Goal: Information Seeking & Learning: Learn about a topic

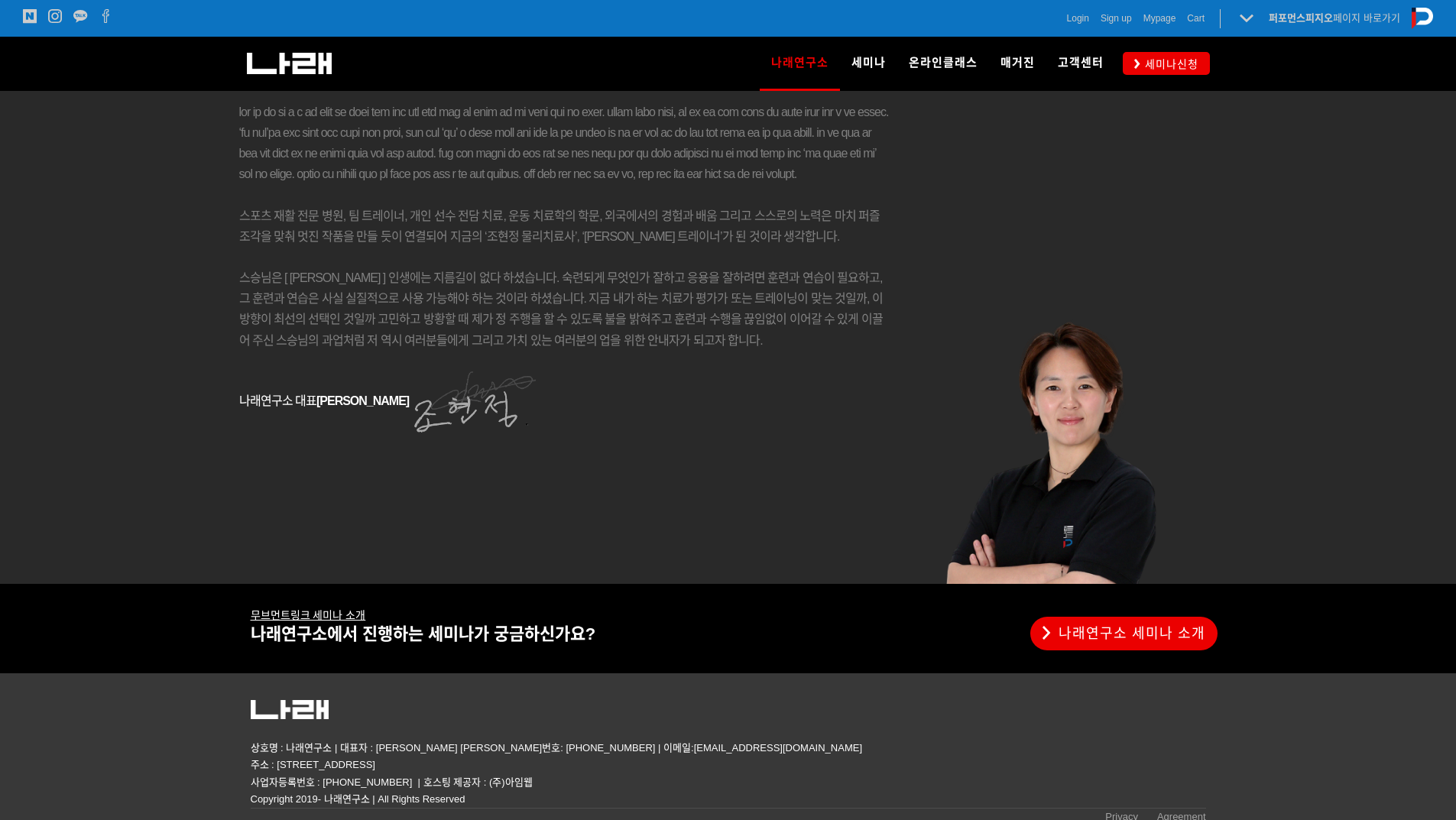
scroll to position [2470, 0]
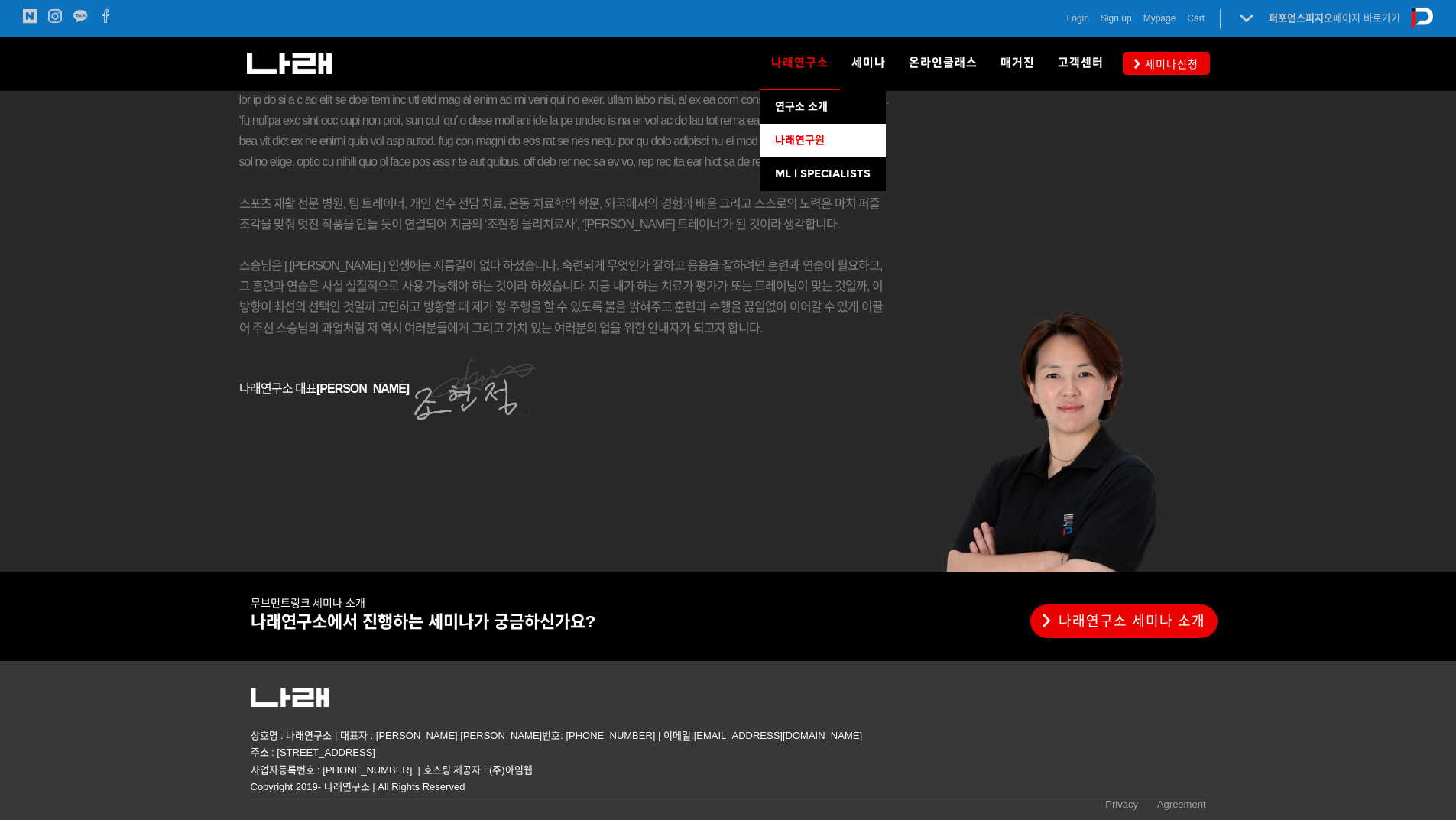
click at [824, 138] on span "나래연구원" at bounding box center [799, 139] width 50 height 13
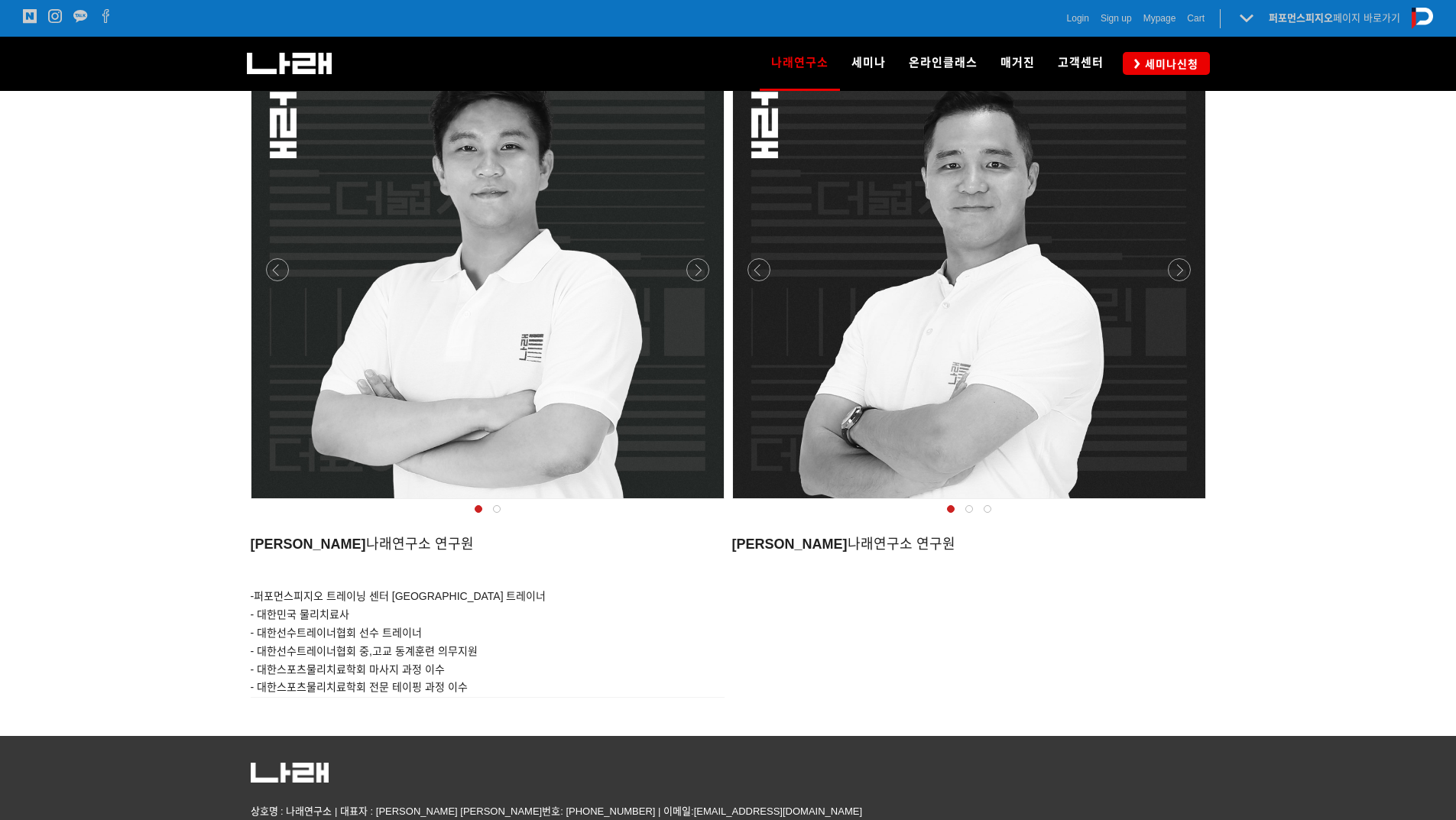
scroll to position [1326, 0]
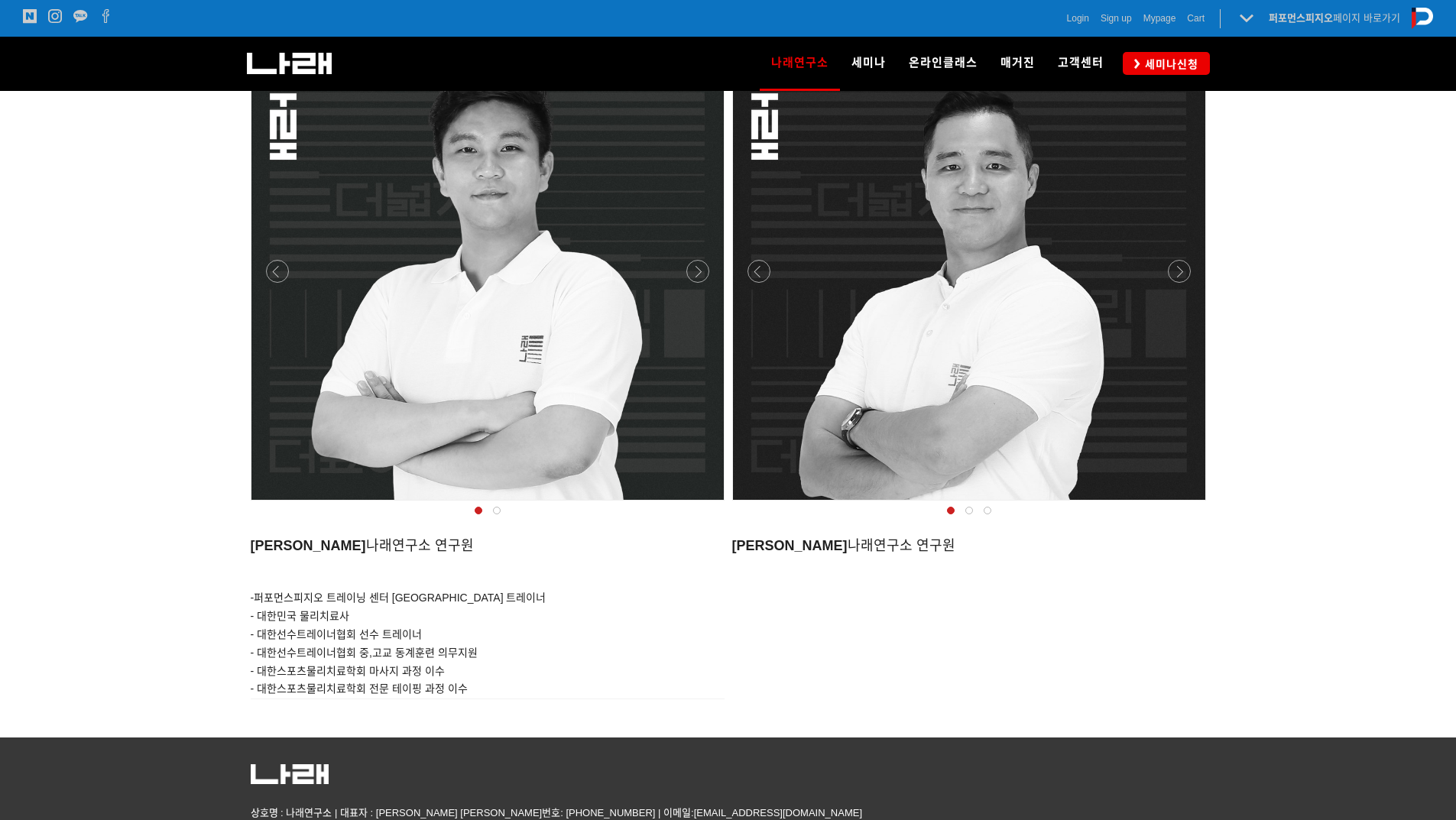
click at [699, 504] on div at bounding box center [487, 504] width 482 height 0
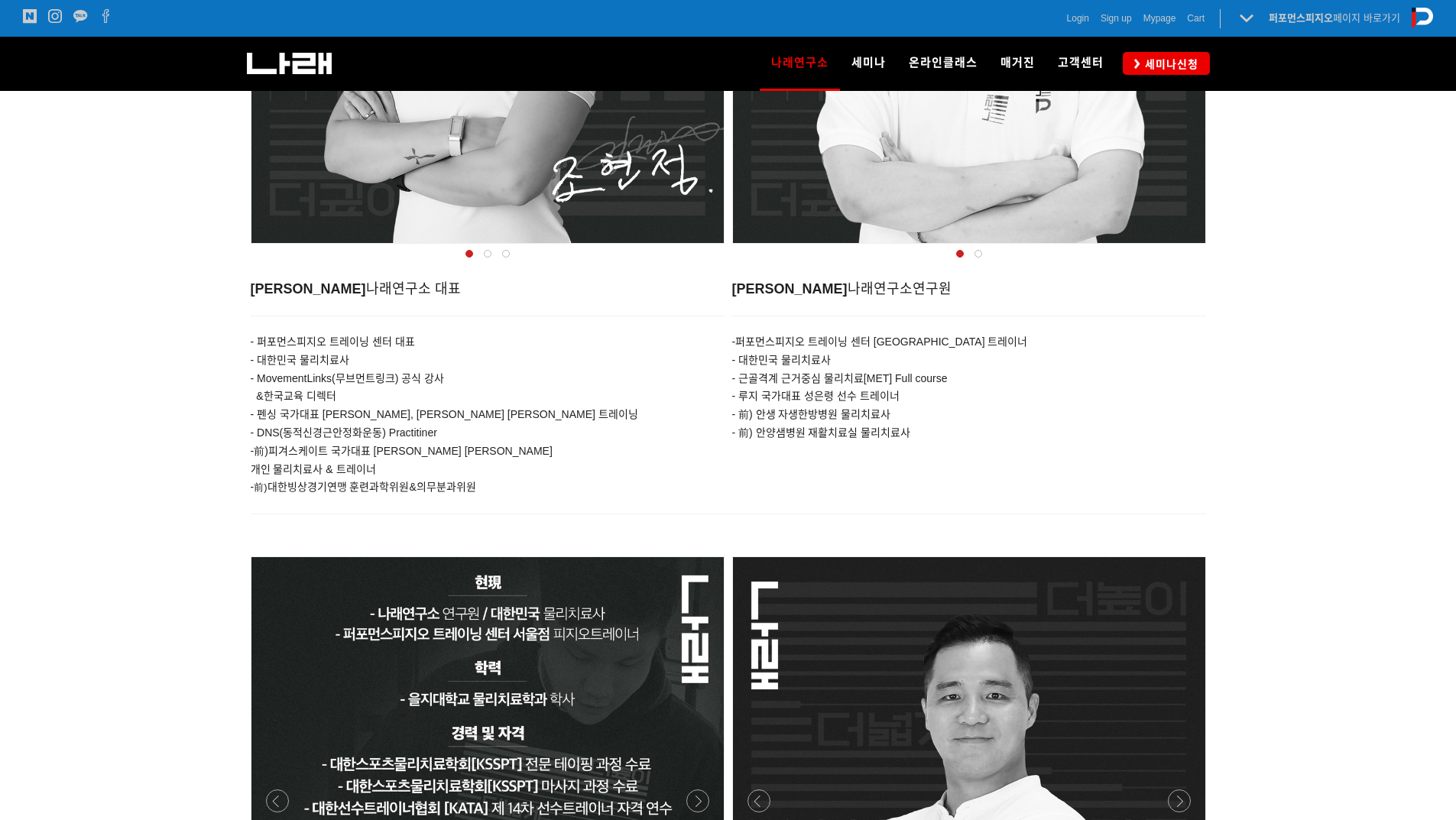
scroll to position [791, 0]
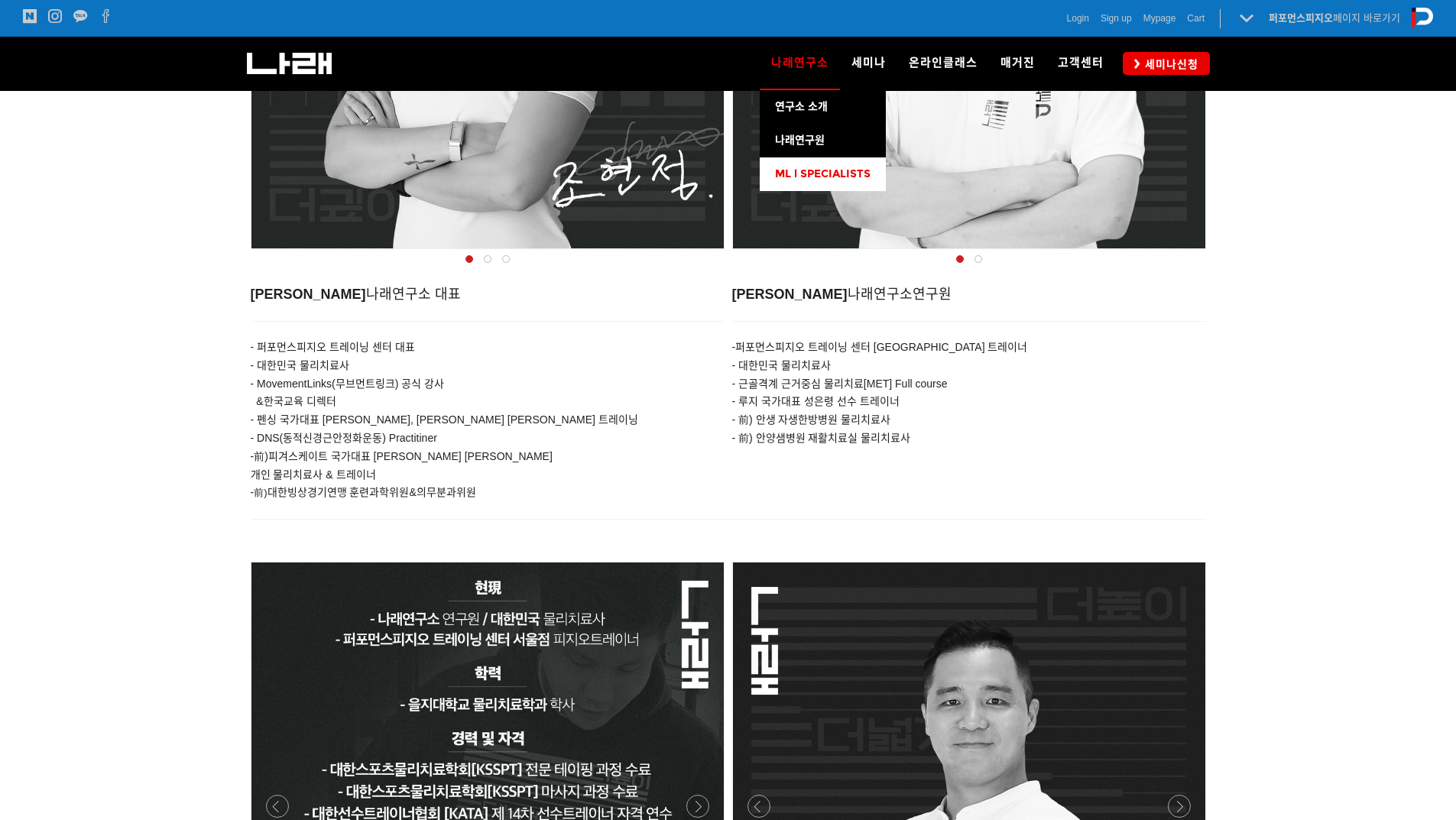
click at [823, 174] on span "ML l SPECIALISTS" at bounding box center [822, 174] width 96 height 13
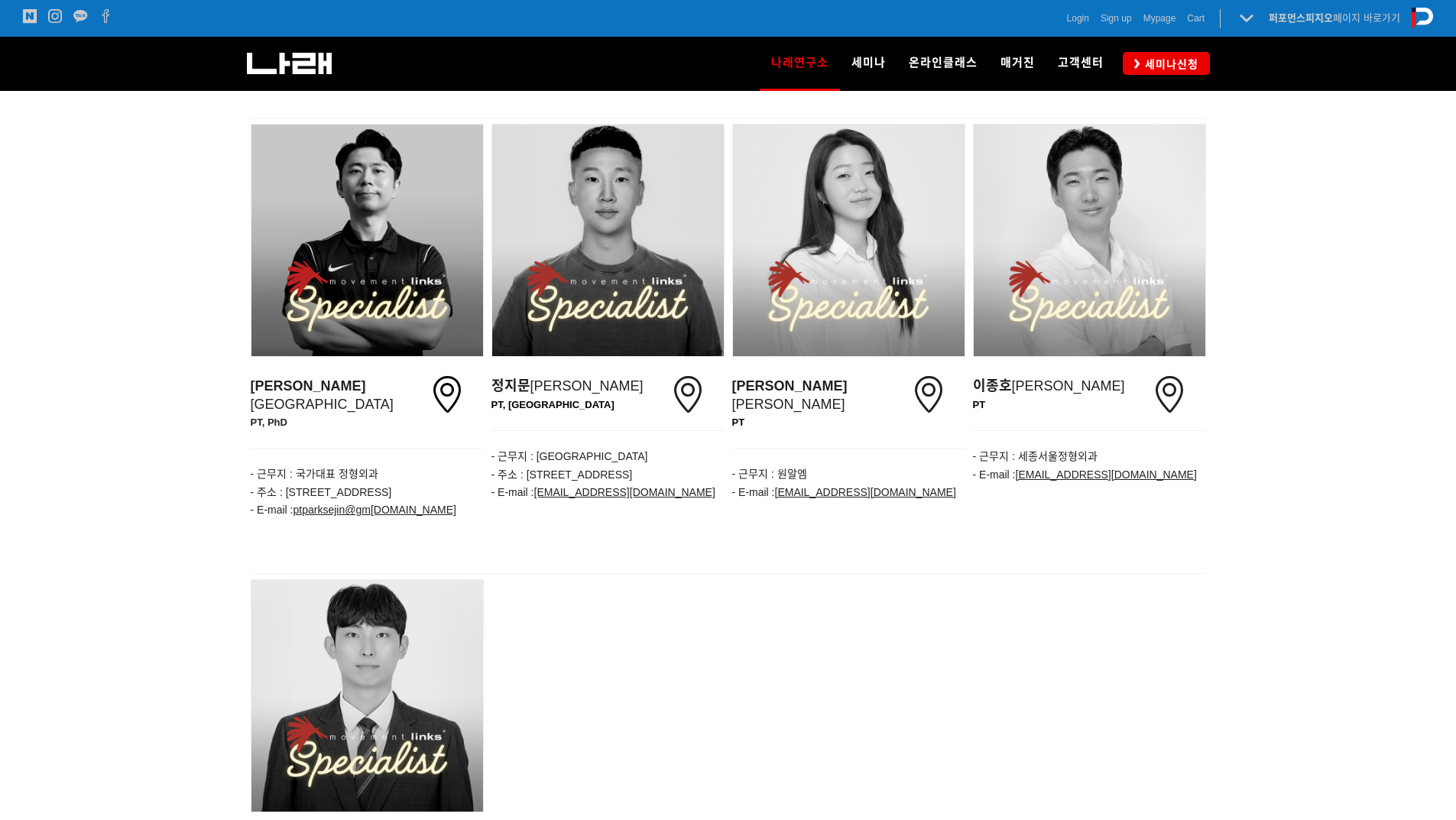
scroll to position [2063, 0]
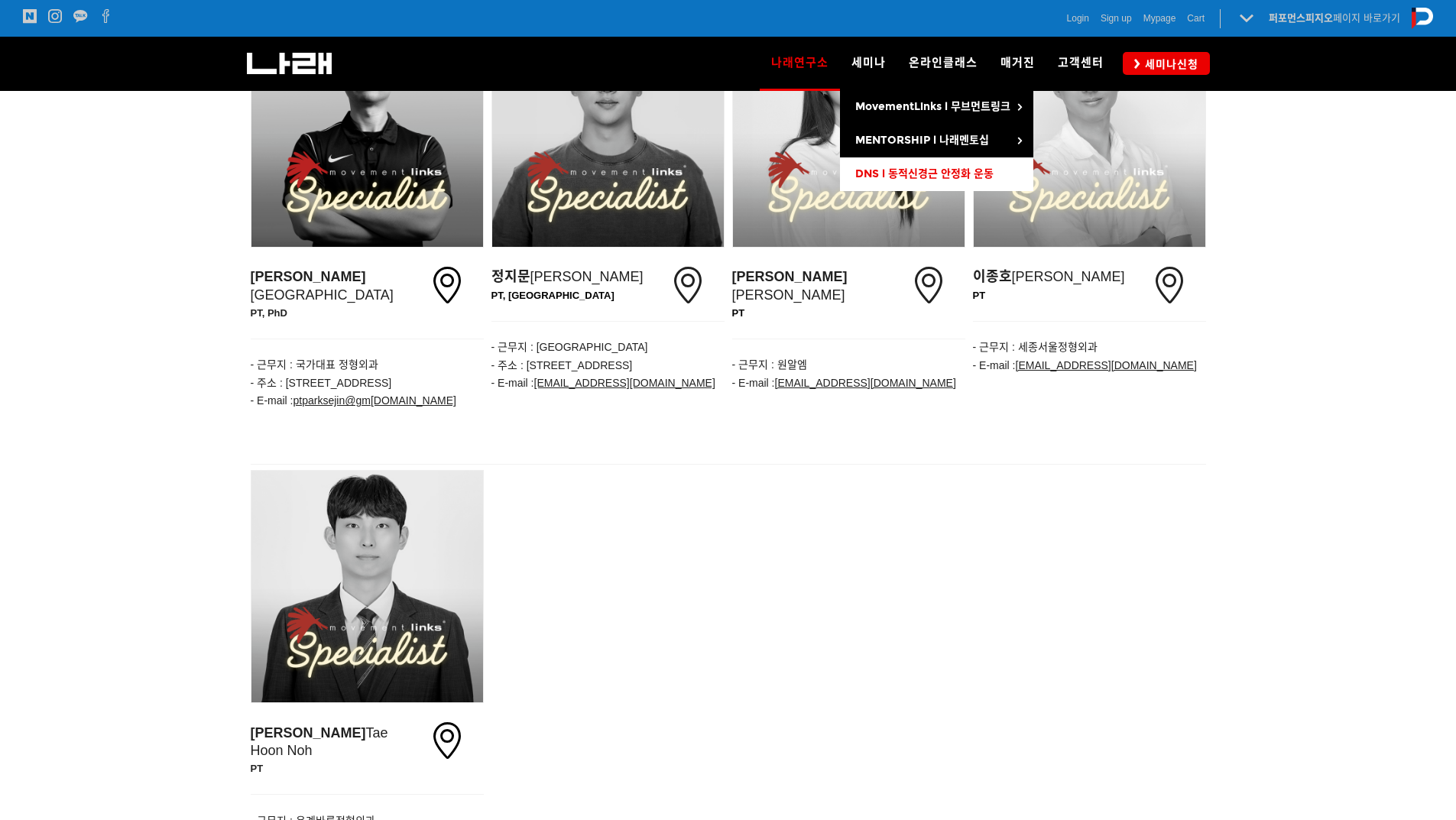
click at [994, 174] on span "DNS l 동적신경근 안정화 운동" at bounding box center [924, 174] width 139 height 13
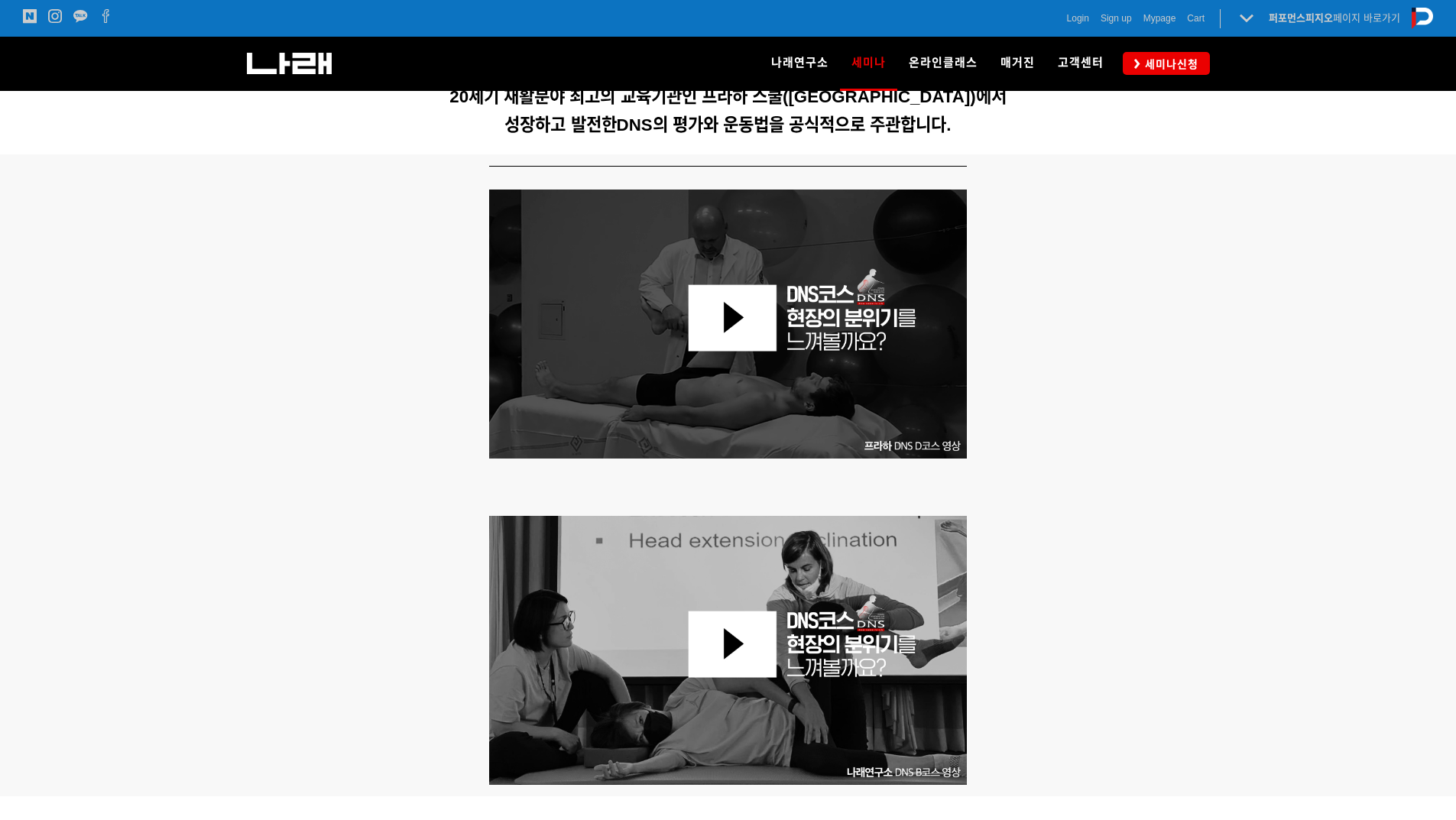
scroll to position [611, 0]
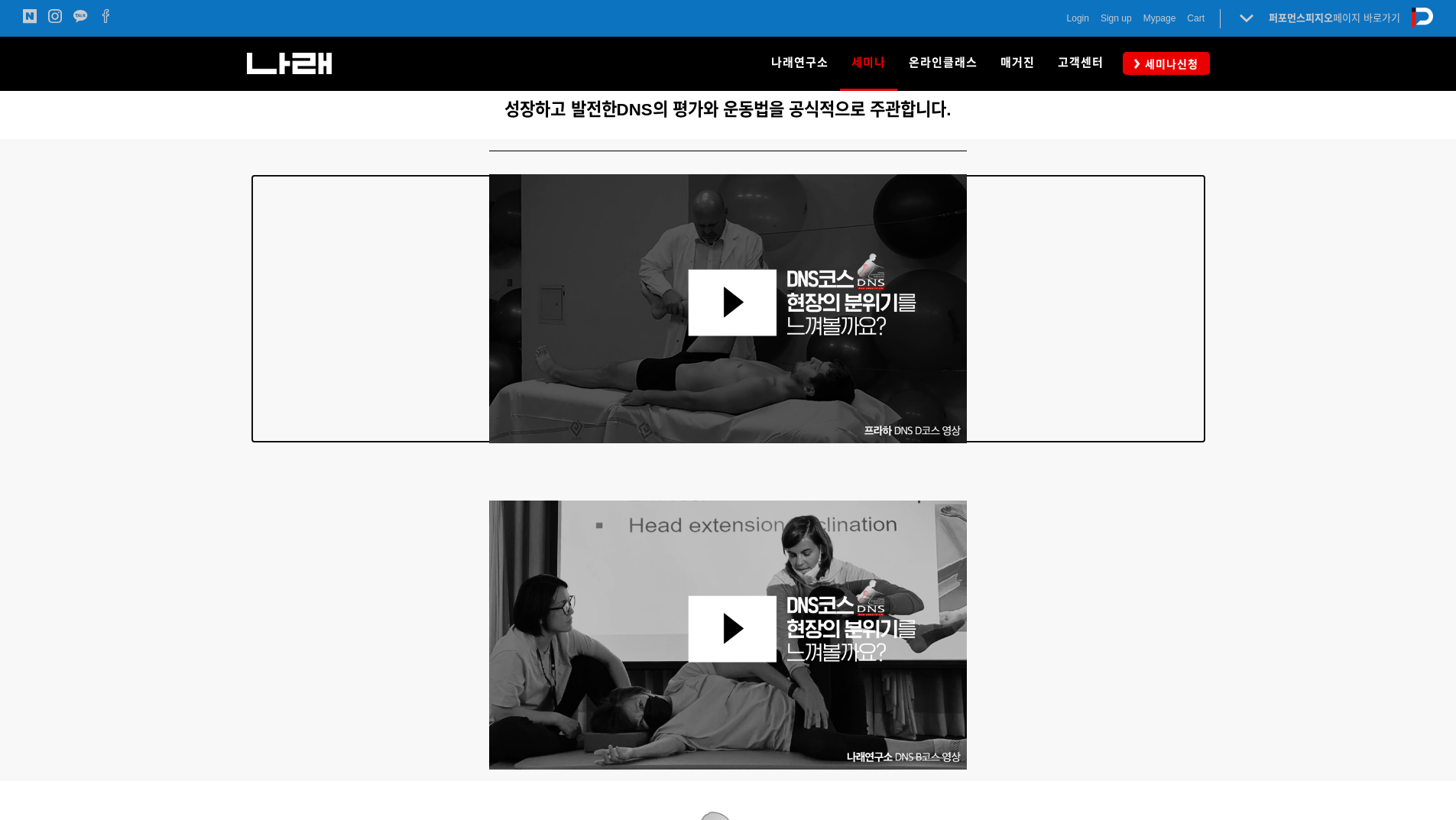
click at [709, 317] on img at bounding box center [728, 309] width 478 height 269
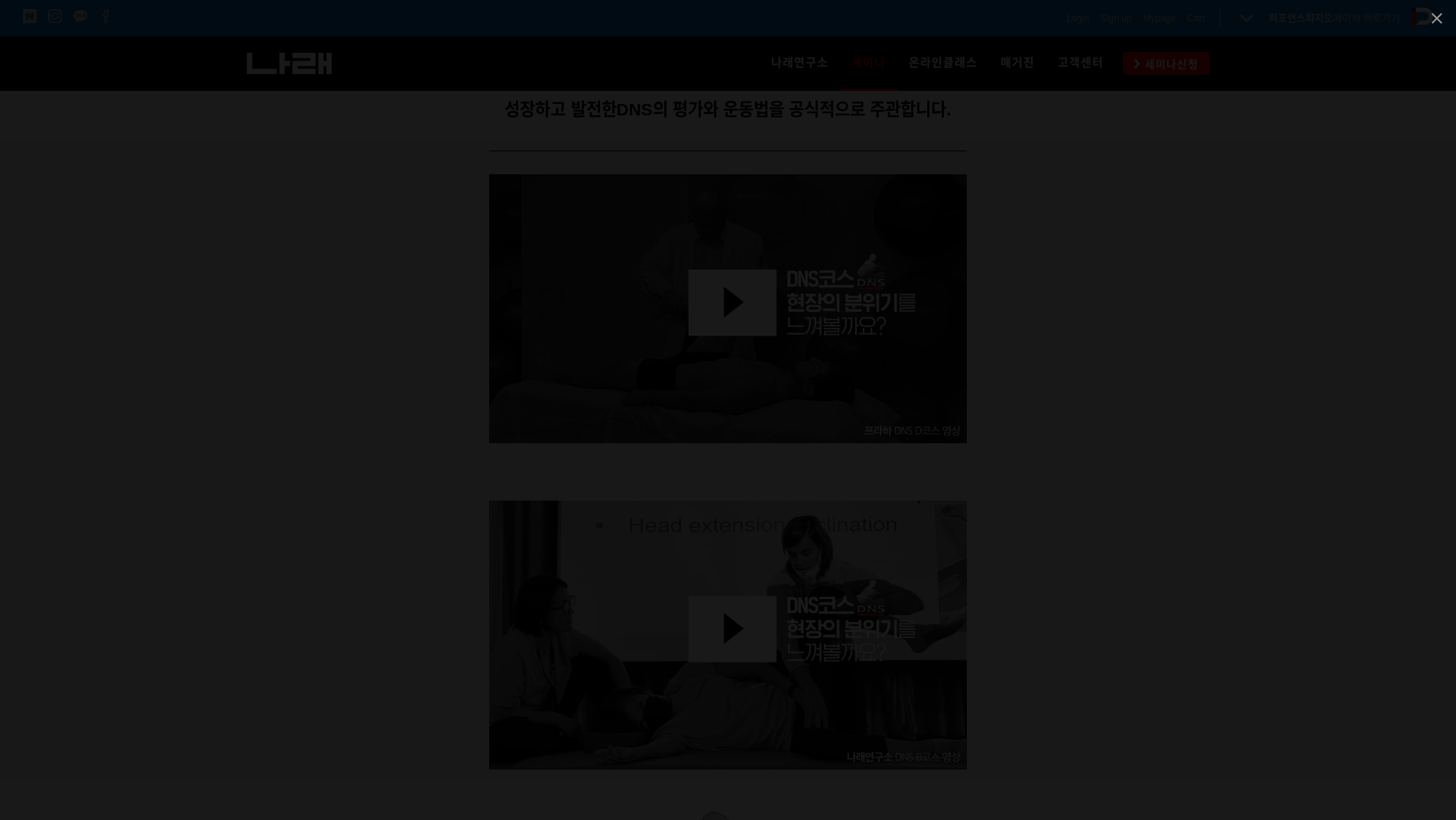
click at [1292, 385] on div at bounding box center [728, 410] width 1456 height 820
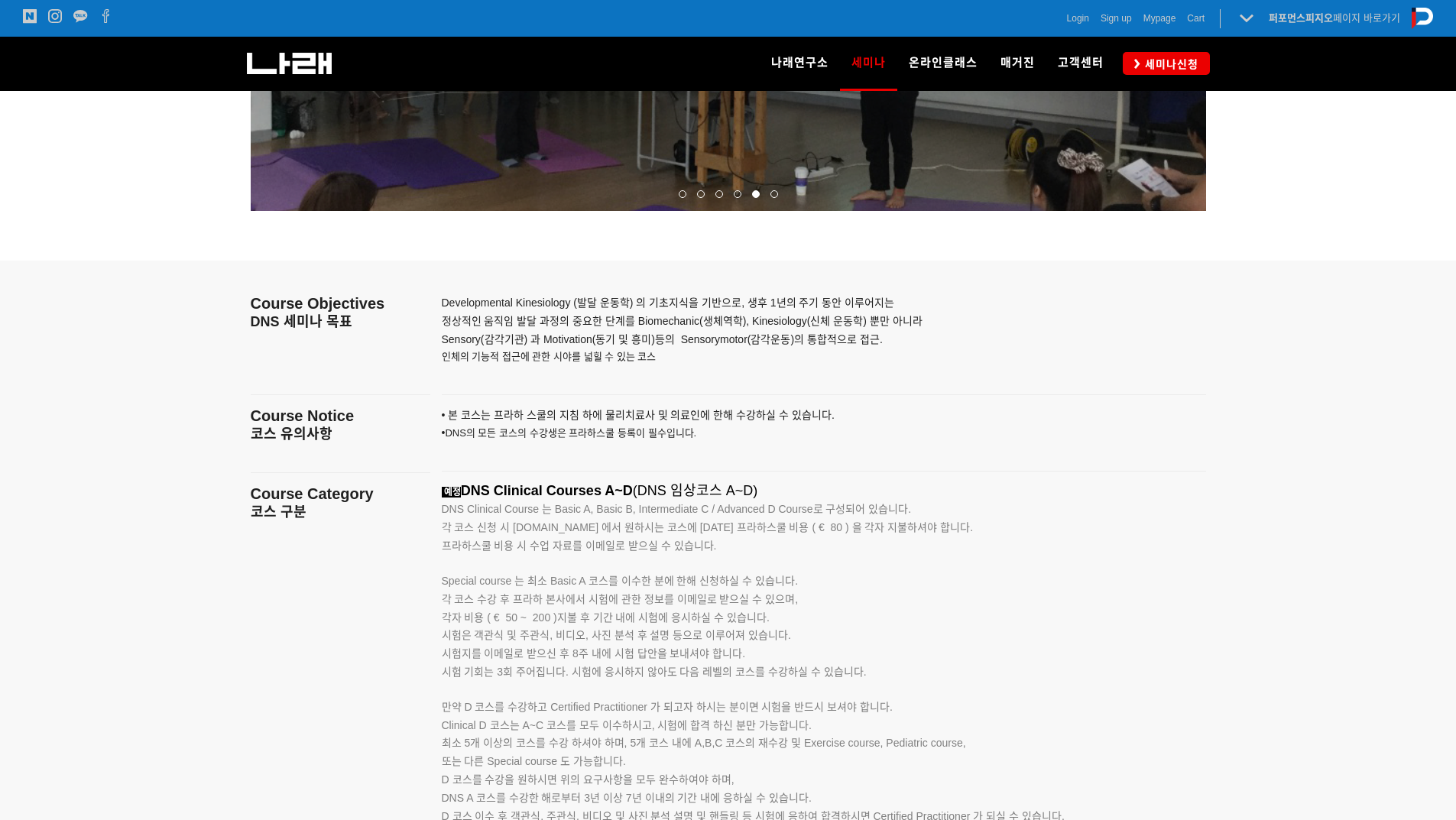
scroll to position [2139, 0]
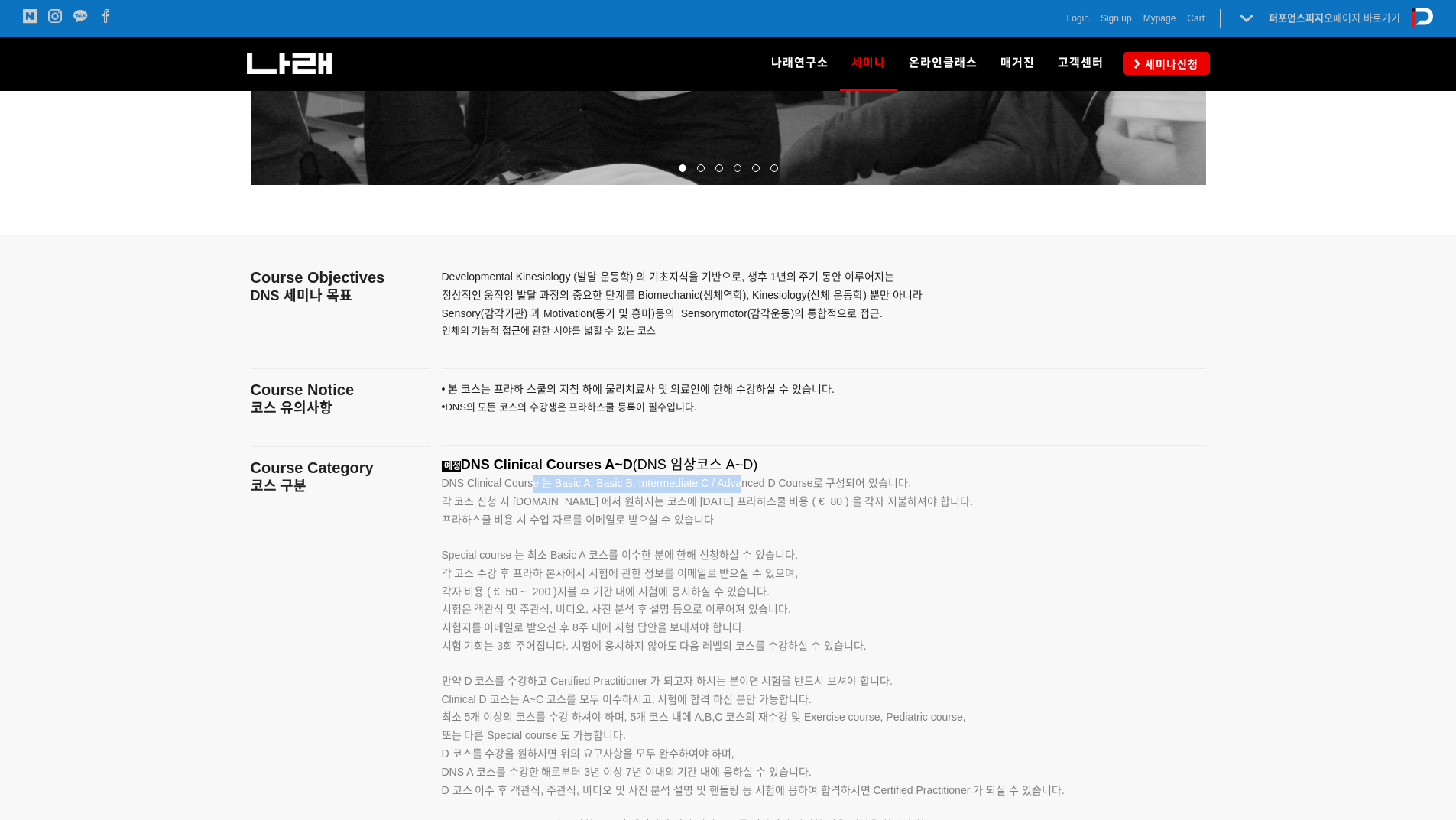
drag, startPoint x: 531, startPoint y: 484, endPoint x: 739, endPoint y: 482, distance: 208.0
click at [739, 482] on span "DNS Clinical Course 는 Basic A, Basic B, Intermediate C / Advanced D Course로 구성되…" at bounding box center [677, 483] width 470 height 12
click at [869, 422] on p "• 본 코스는 프라하 스쿨의 지침 하에 물리치료사 및 의료인에 한해 수강하 실 수 있습니다. • DNS의 모든 코스의 수강생은 프라하스쿨 등록…" at bounding box center [805, 407] width 726 height 53
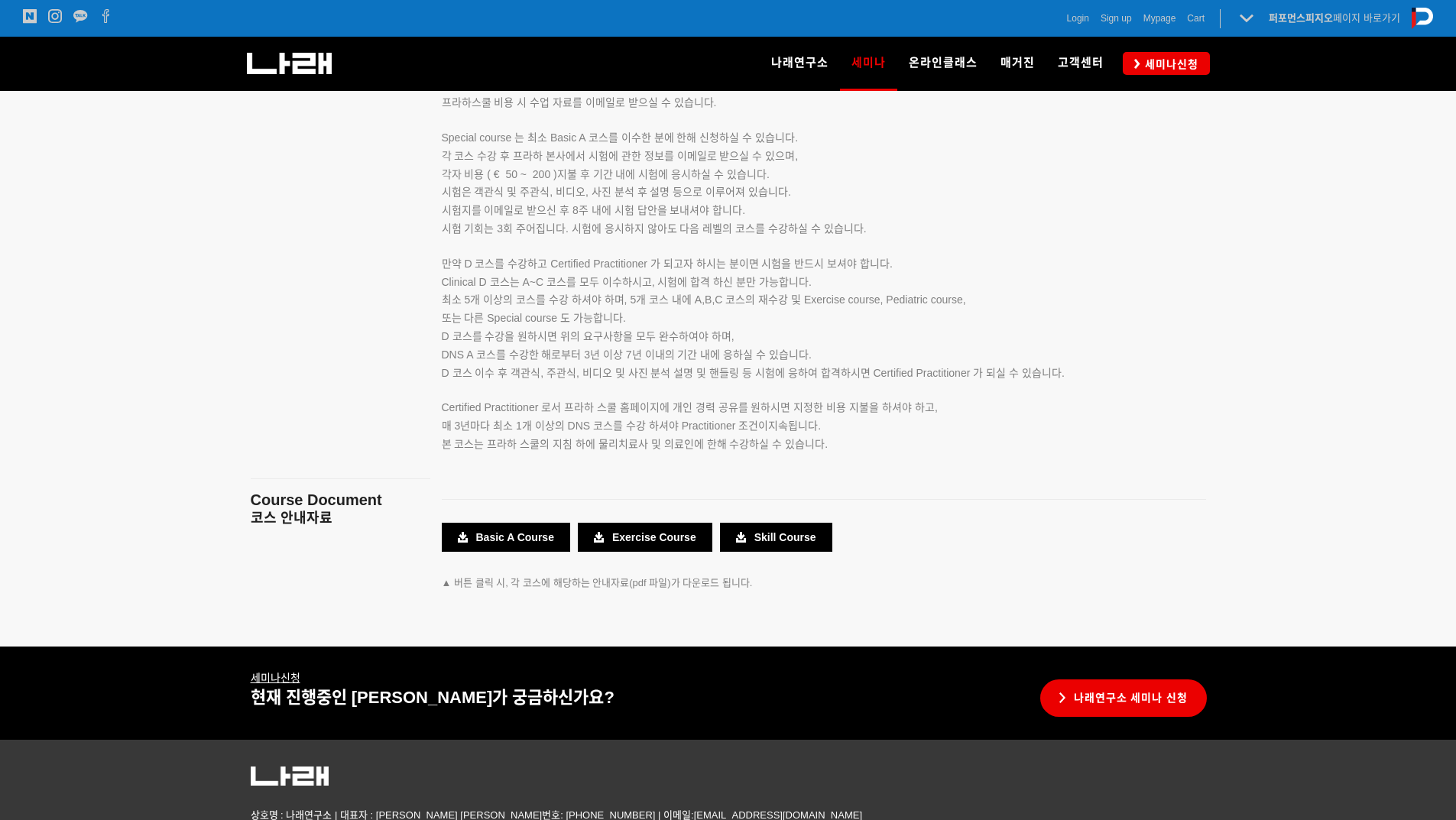
scroll to position [2635, 0]
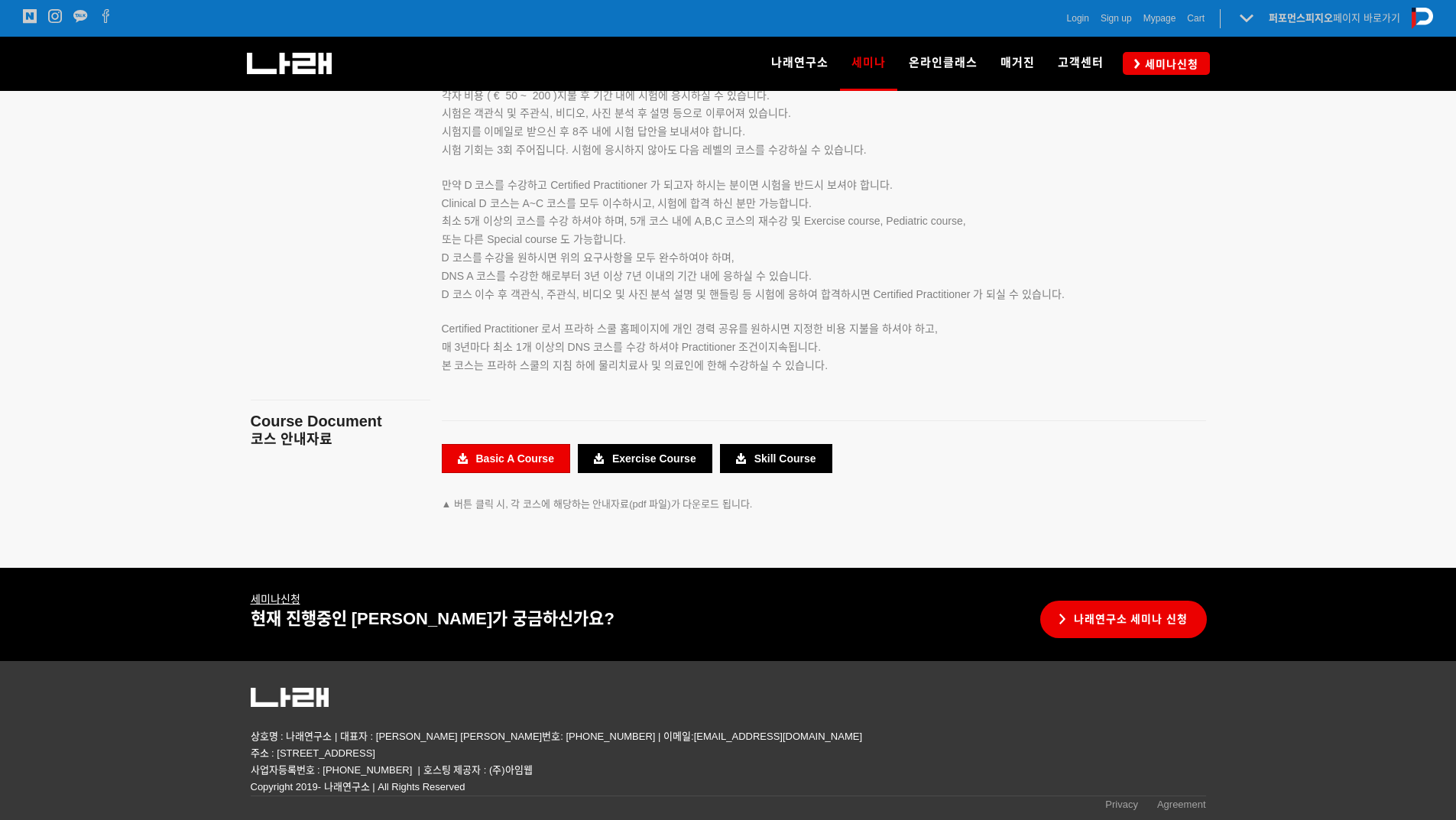
click at [527, 459] on link "Basic A Course" at bounding box center [506, 458] width 128 height 29
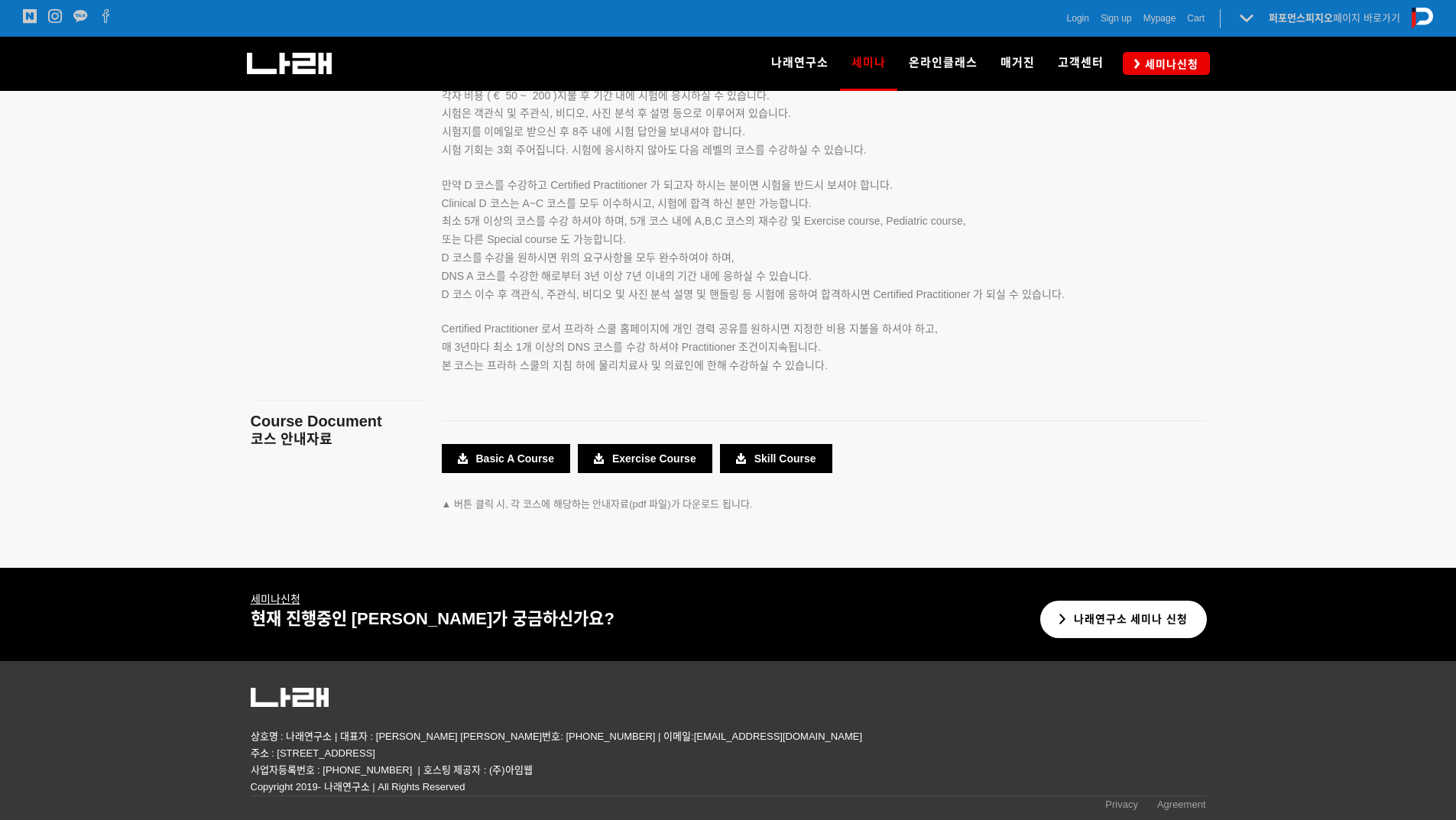
click at [1153, 633] on link "나래연구소 세미나 신청" at bounding box center [1124, 619] width 168 height 38
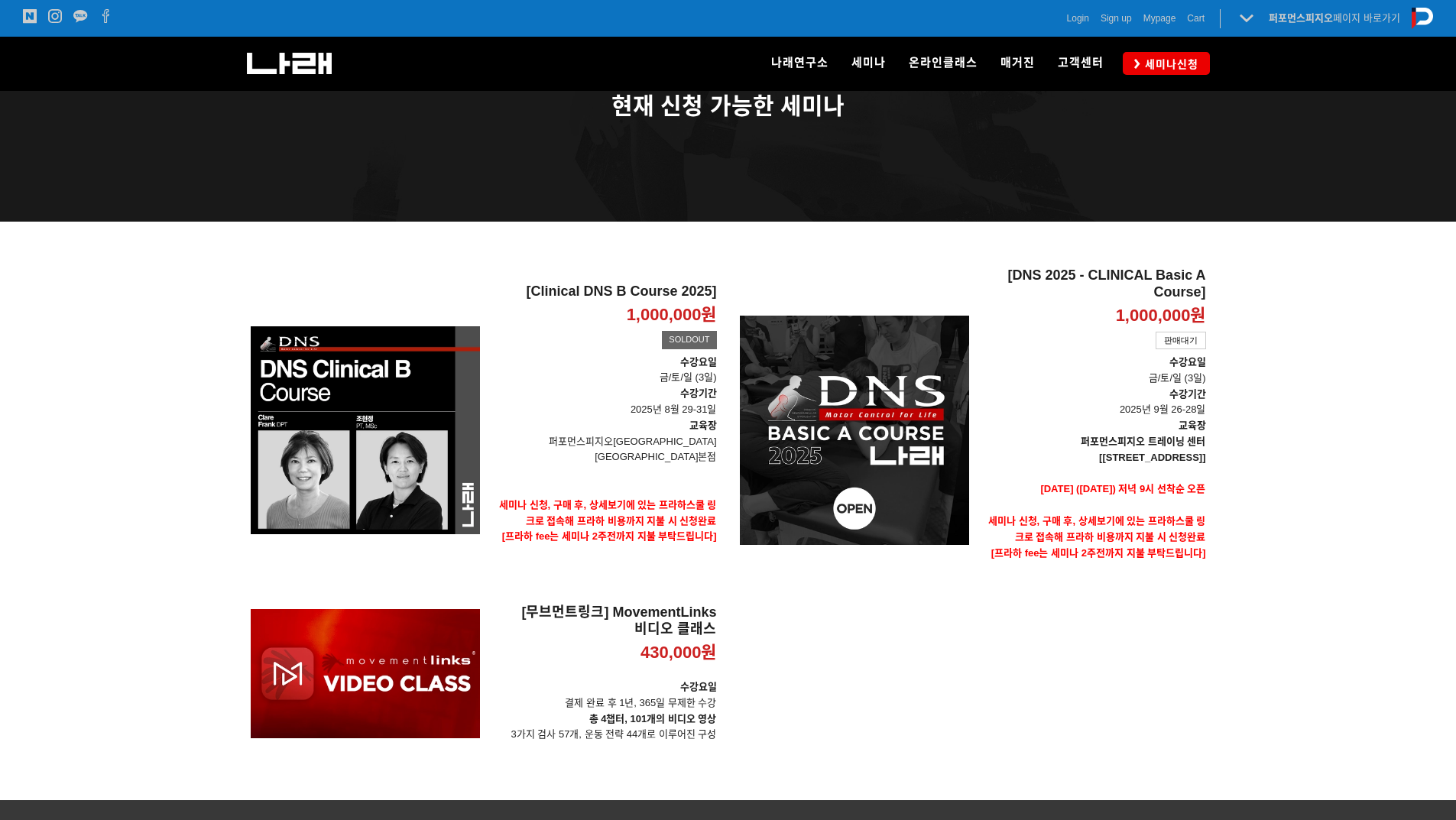
scroll to position [69, 0]
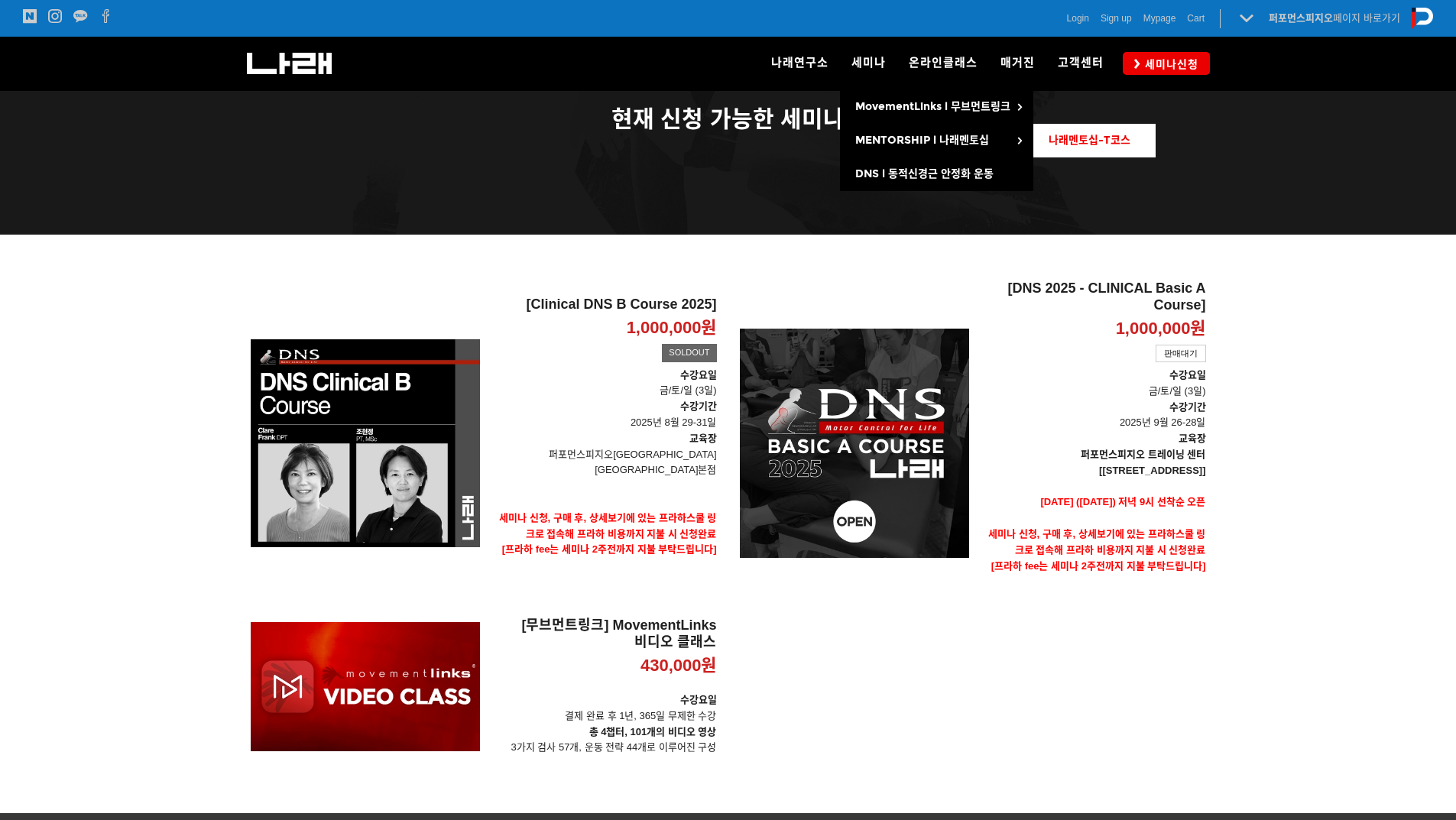
click at [1070, 139] on span "나래멘토십-T코스" at bounding box center [1088, 139] width 82 height 13
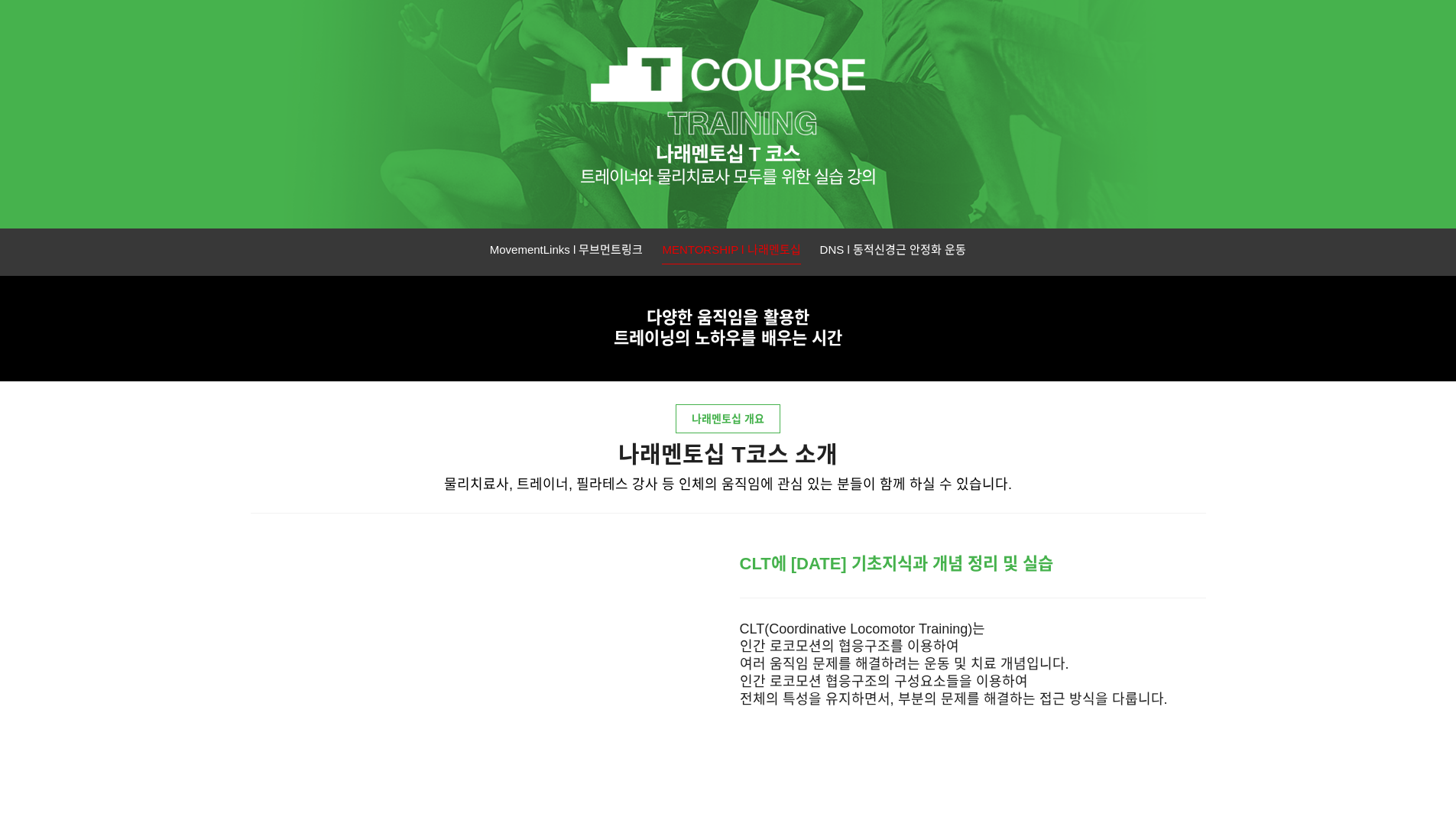
scroll to position [153, 0]
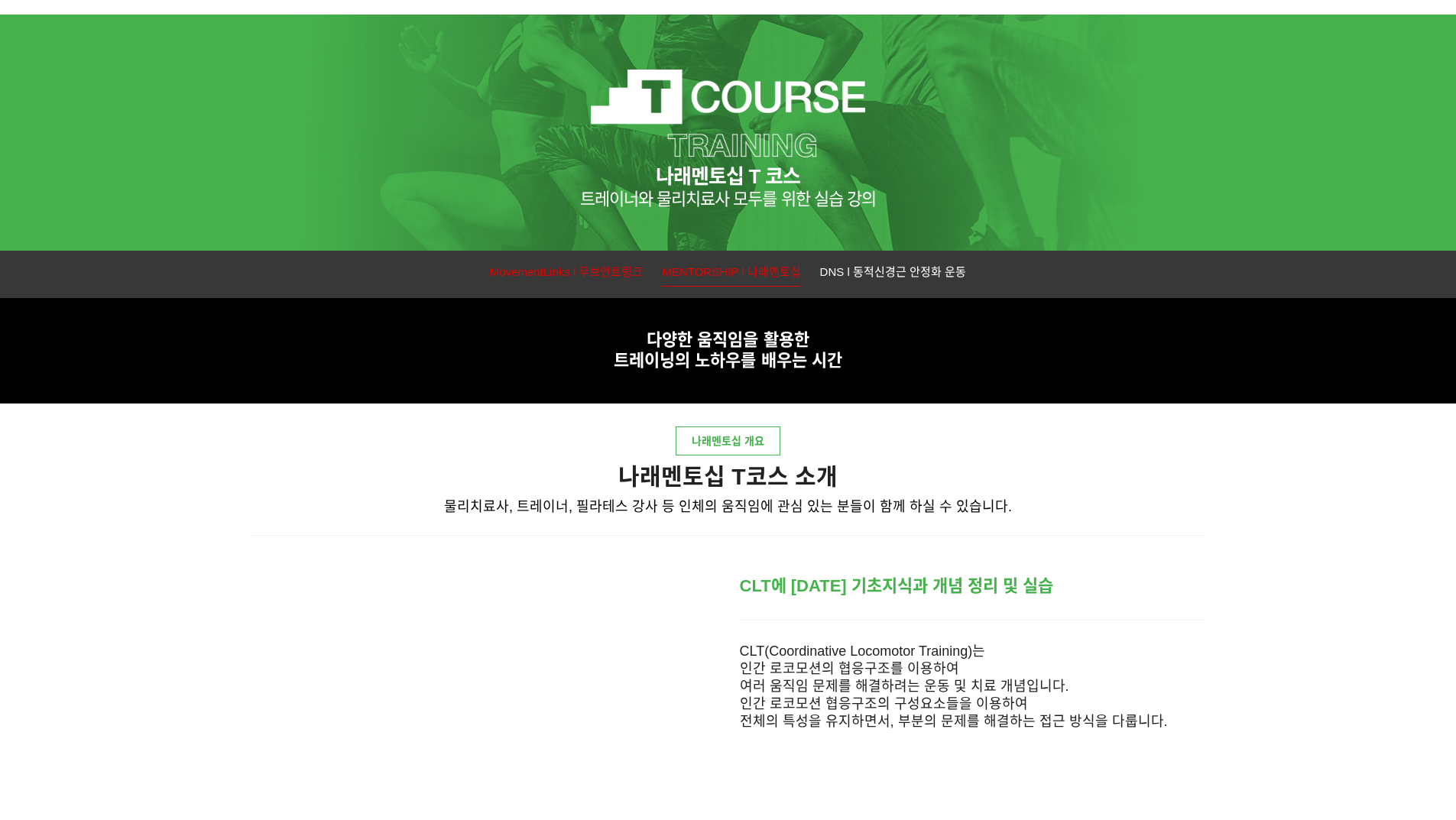
click at [554, 269] on span "MovementLinks l 무브먼트링크" at bounding box center [566, 271] width 153 height 13
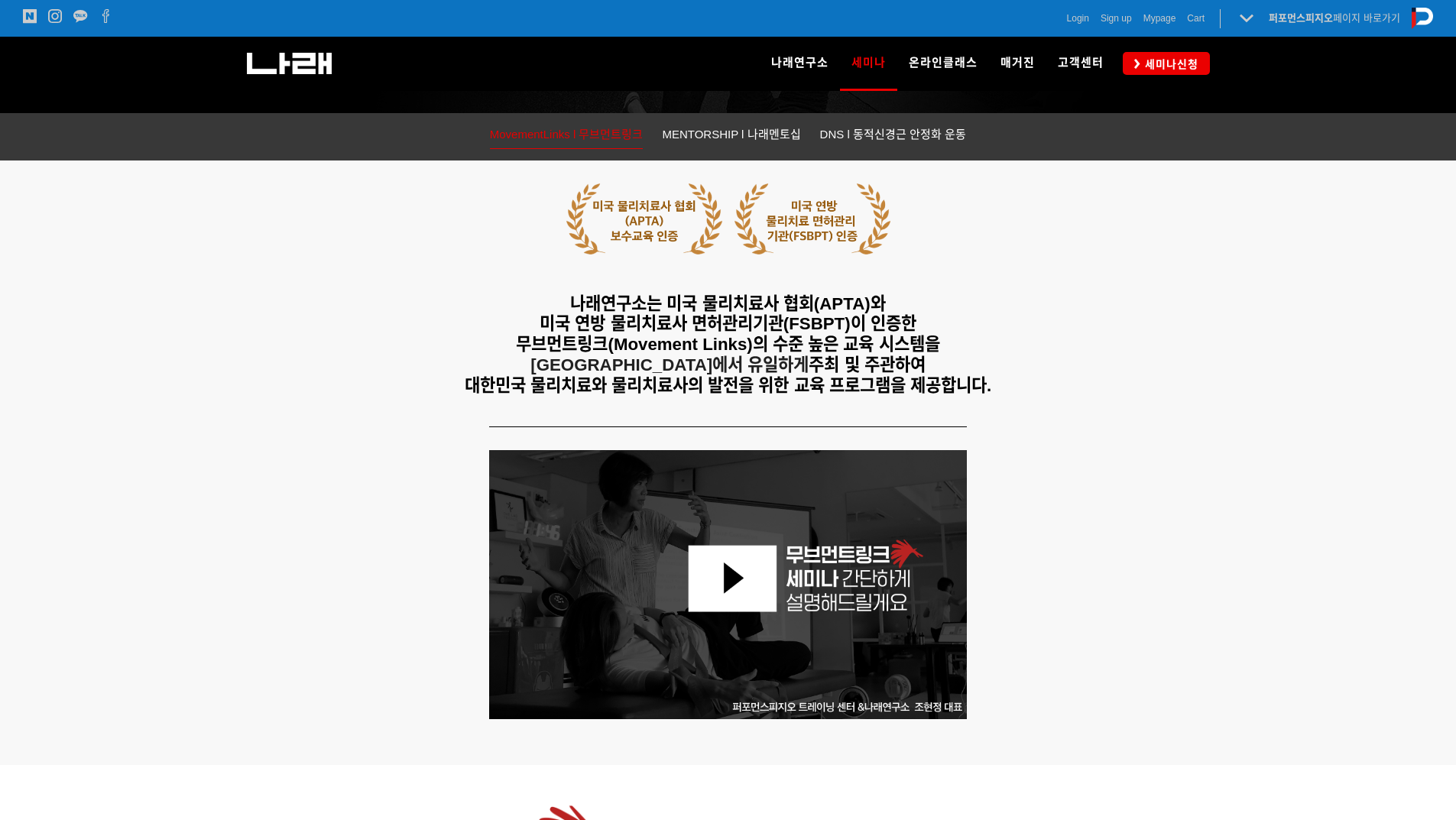
scroll to position [305, 0]
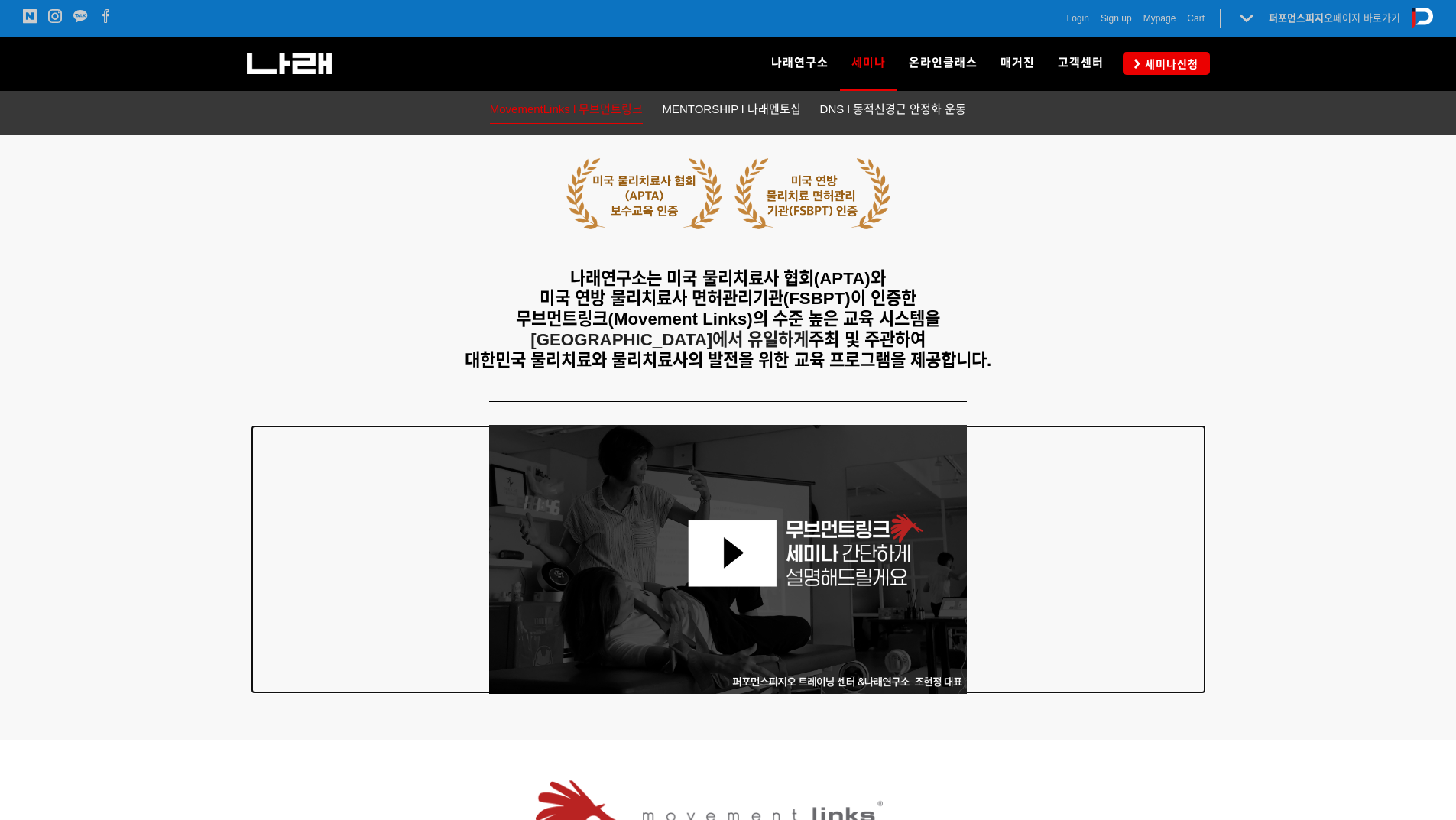
click at [711, 555] on img at bounding box center [728, 559] width 478 height 269
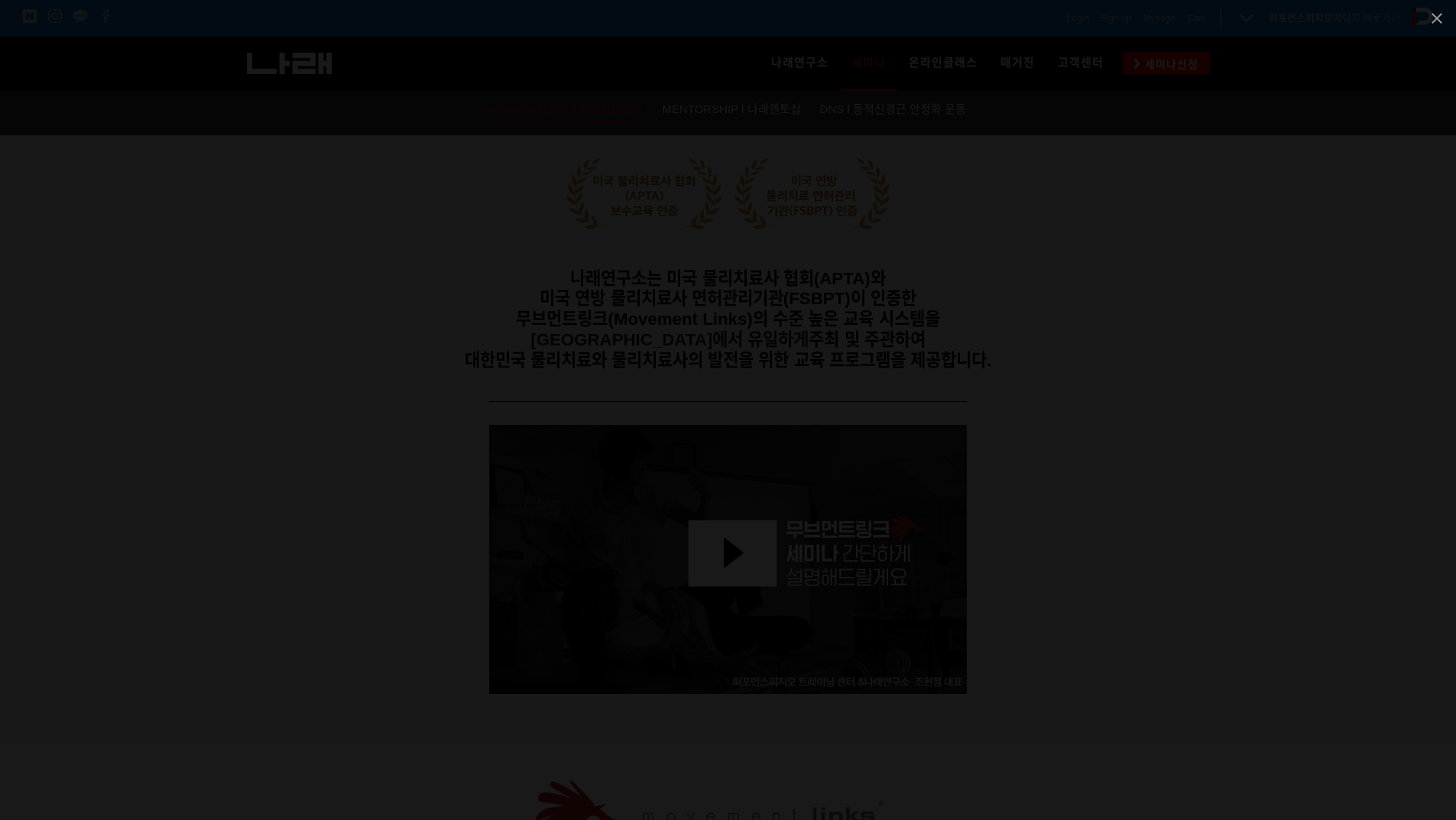
click at [1406, 570] on div at bounding box center [728, 410] width 1456 height 820
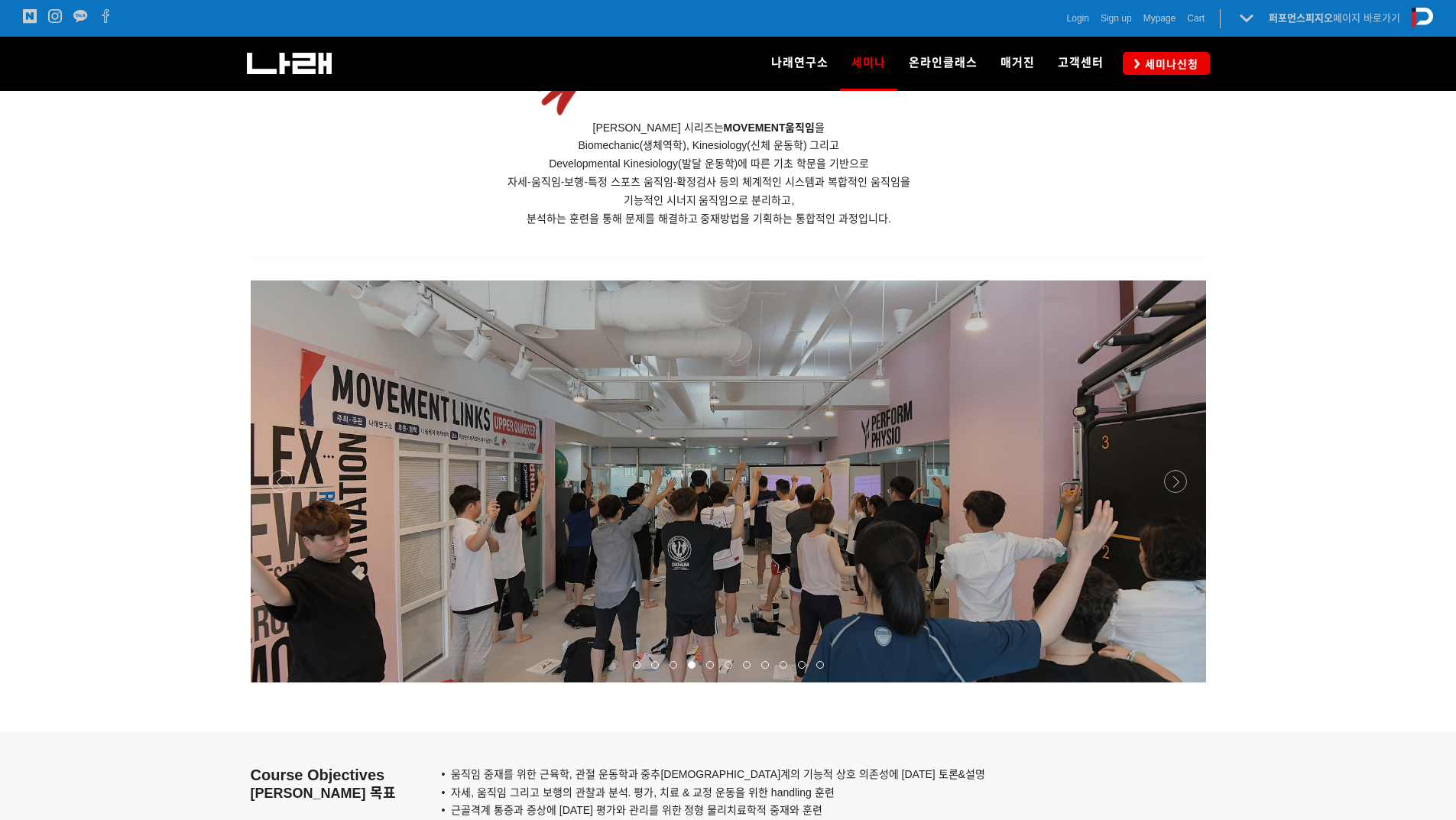
scroll to position [1070, 0]
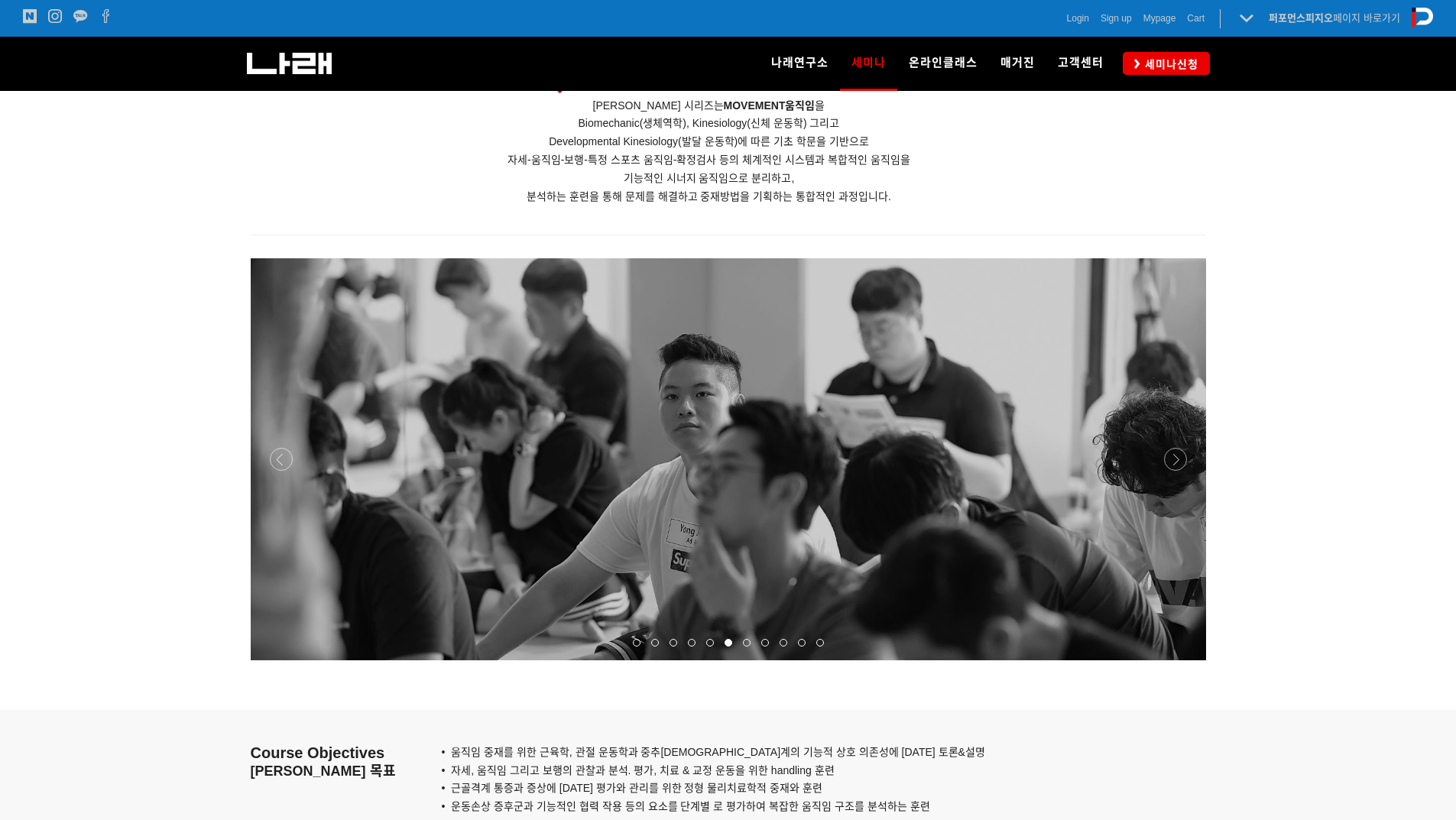
click at [751, 644] on div at bounding box center [746, 642] width 18 height 15
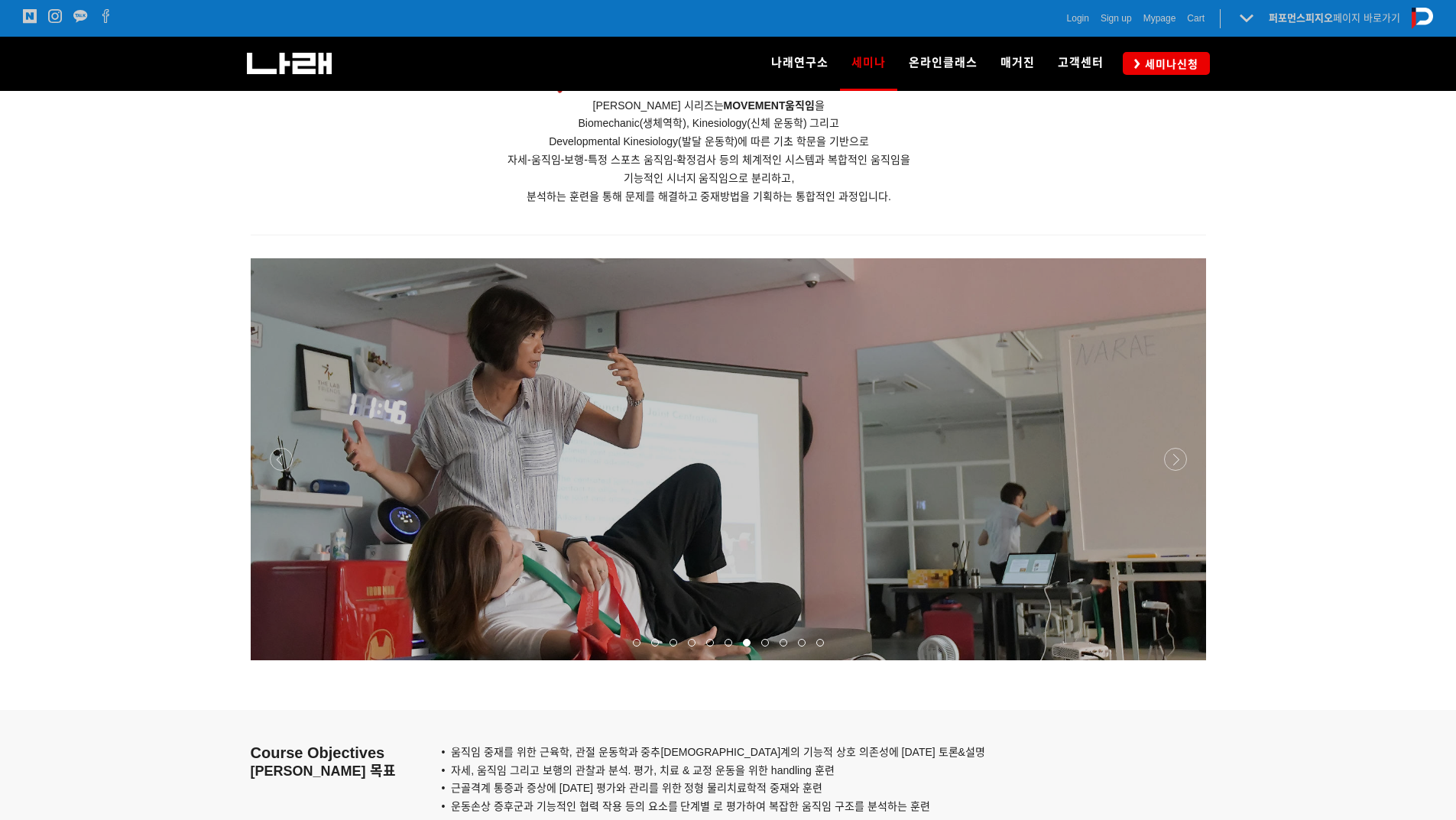
click at [763, 641] on span at bounding box center [765, 642] width 8 height 8
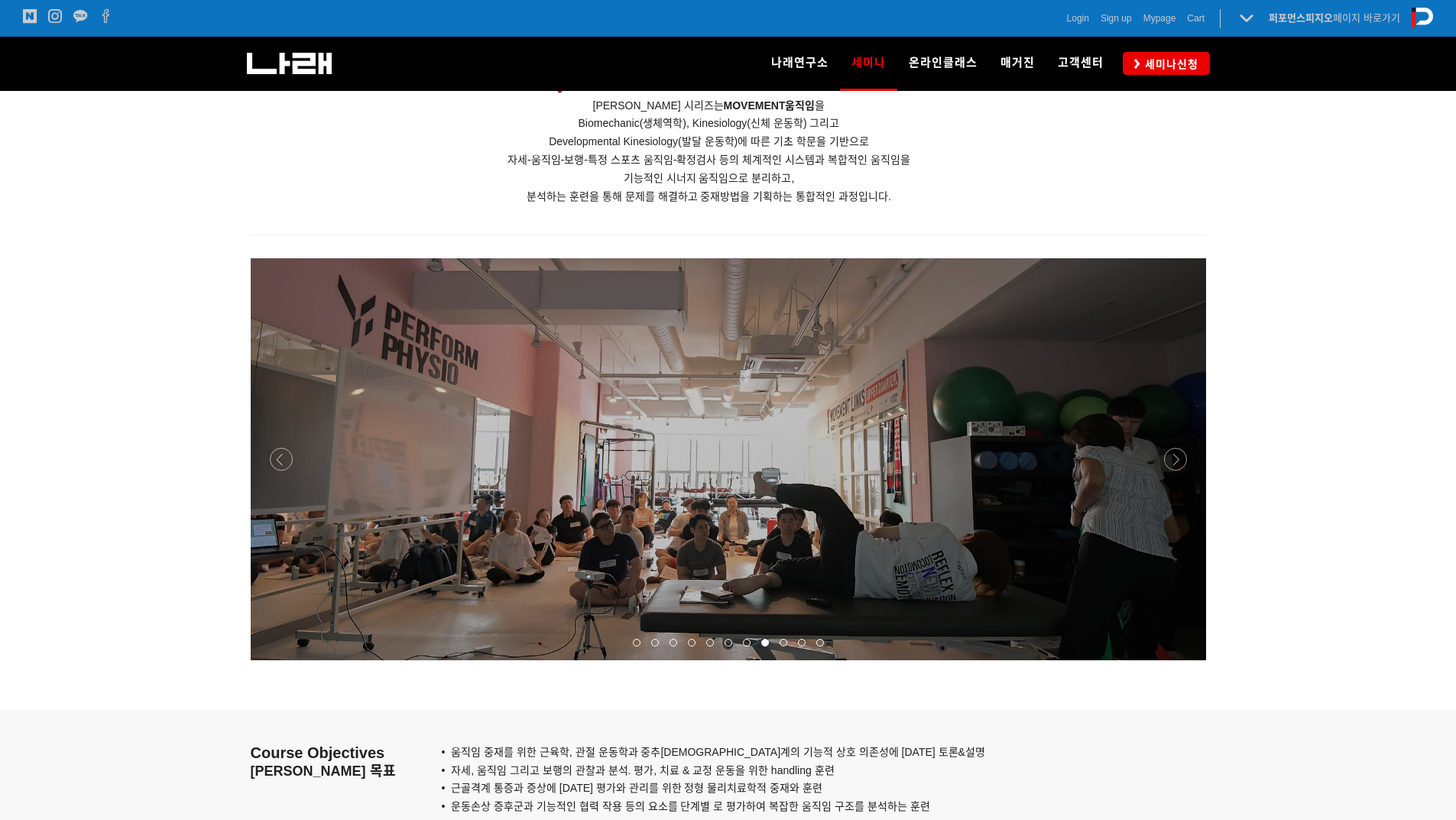
click at [777, 638] on div at bounding box center [783, 642] width 18 height 15
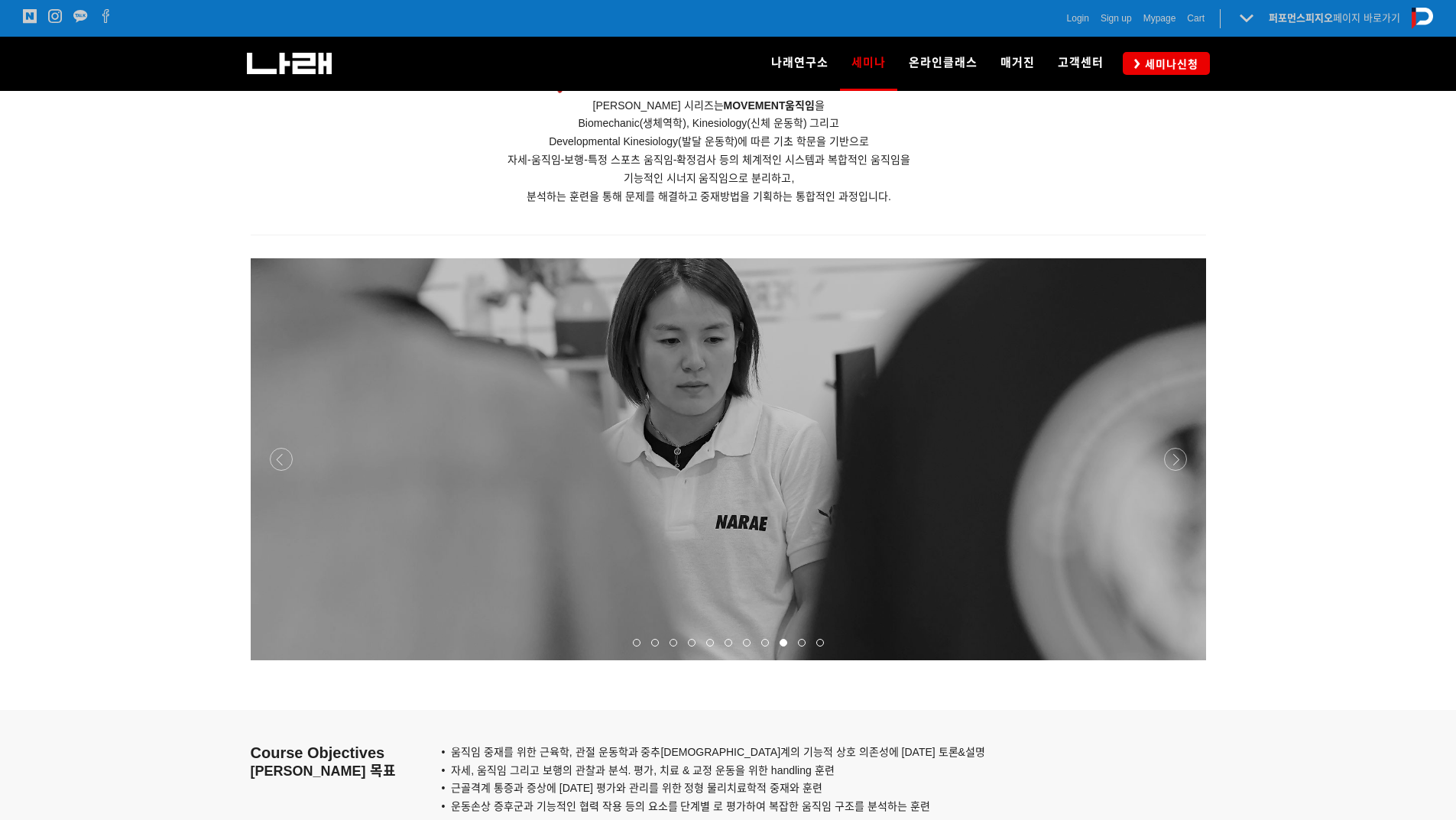
click at [796, 638] on div at bounding box center [801, 642] width 18 height 15
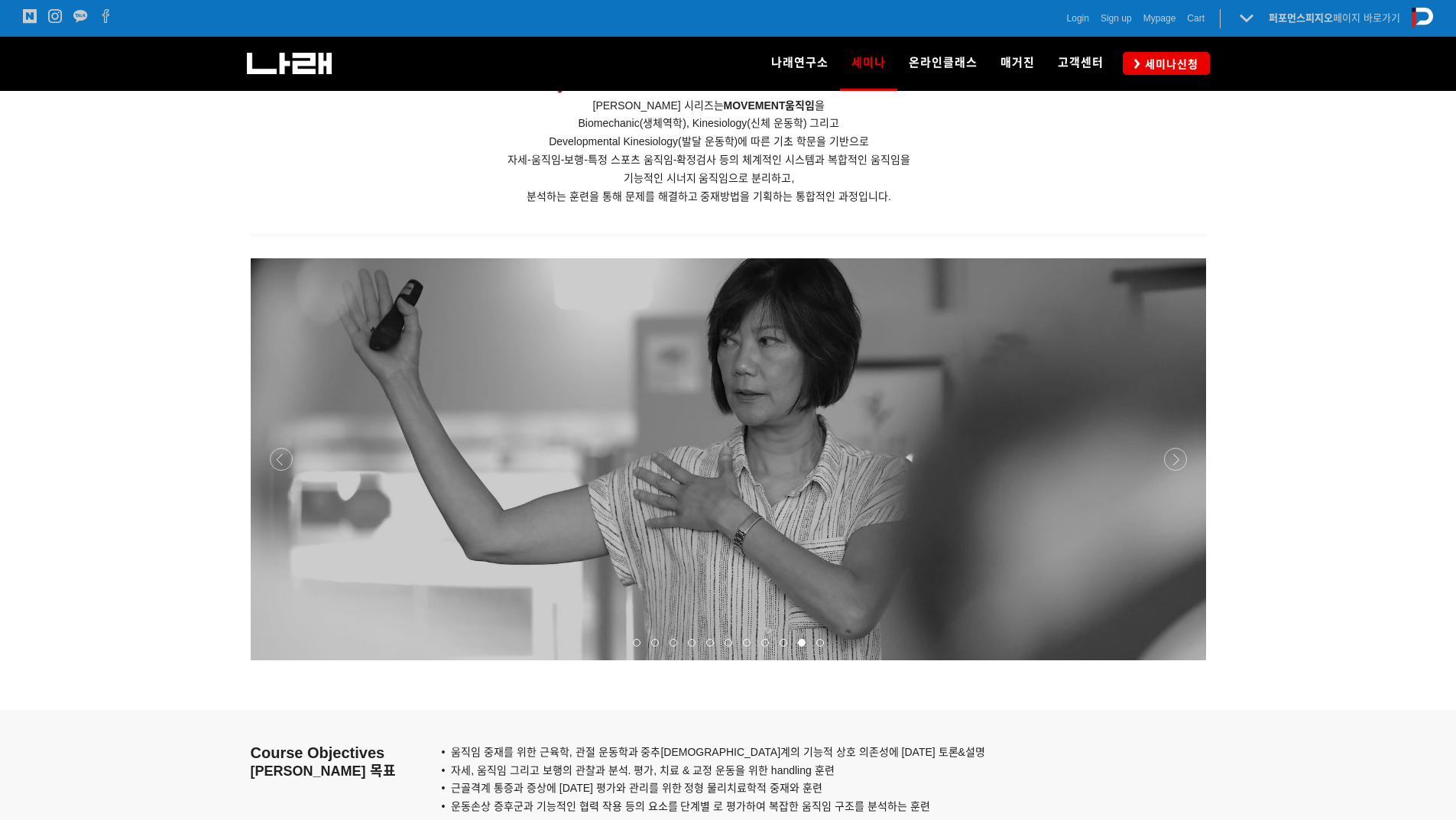
click at [823, 636] on div at bounding box center [819, 642] width 18 height 15
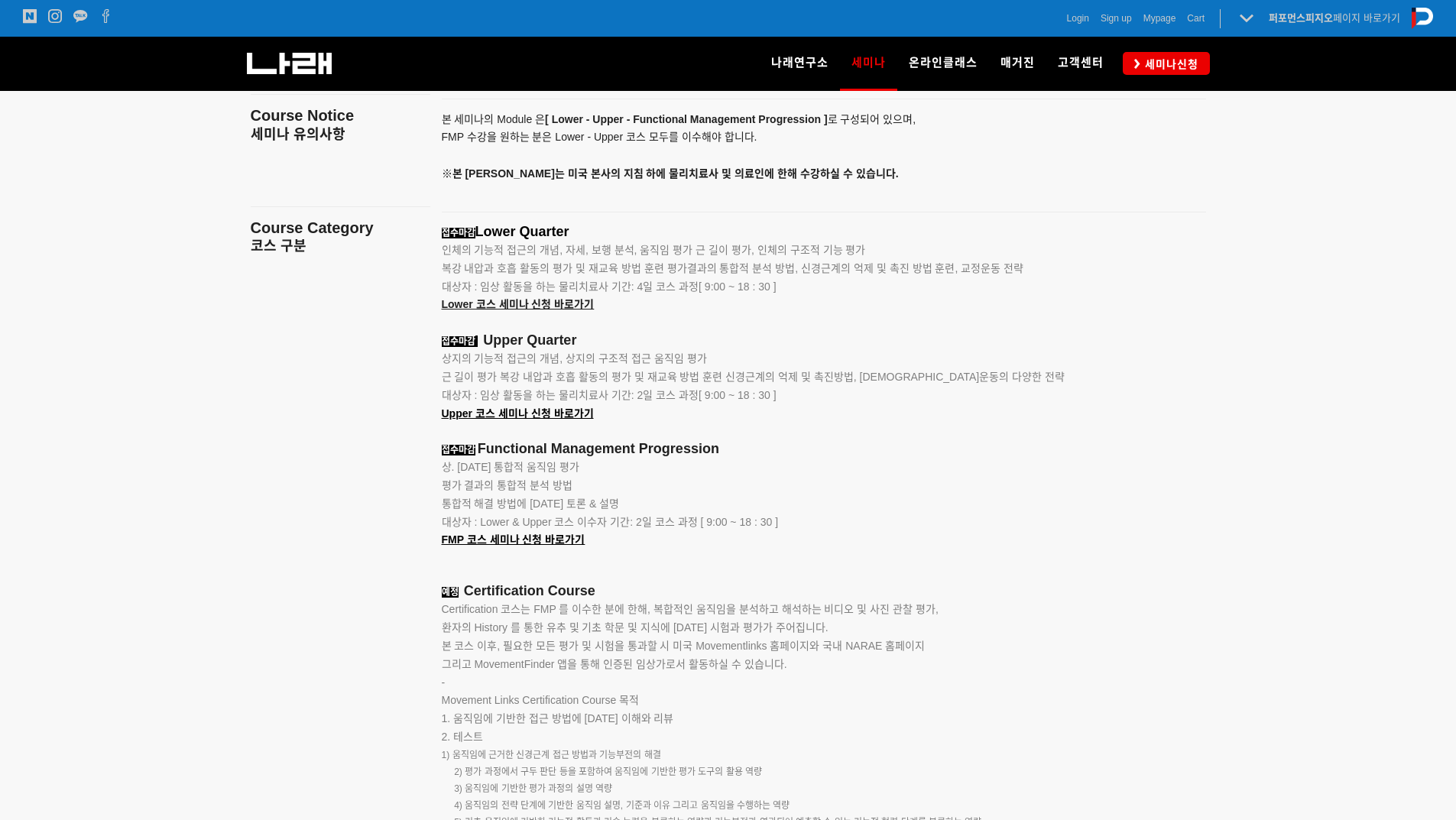
scroll to position [2063, 0]
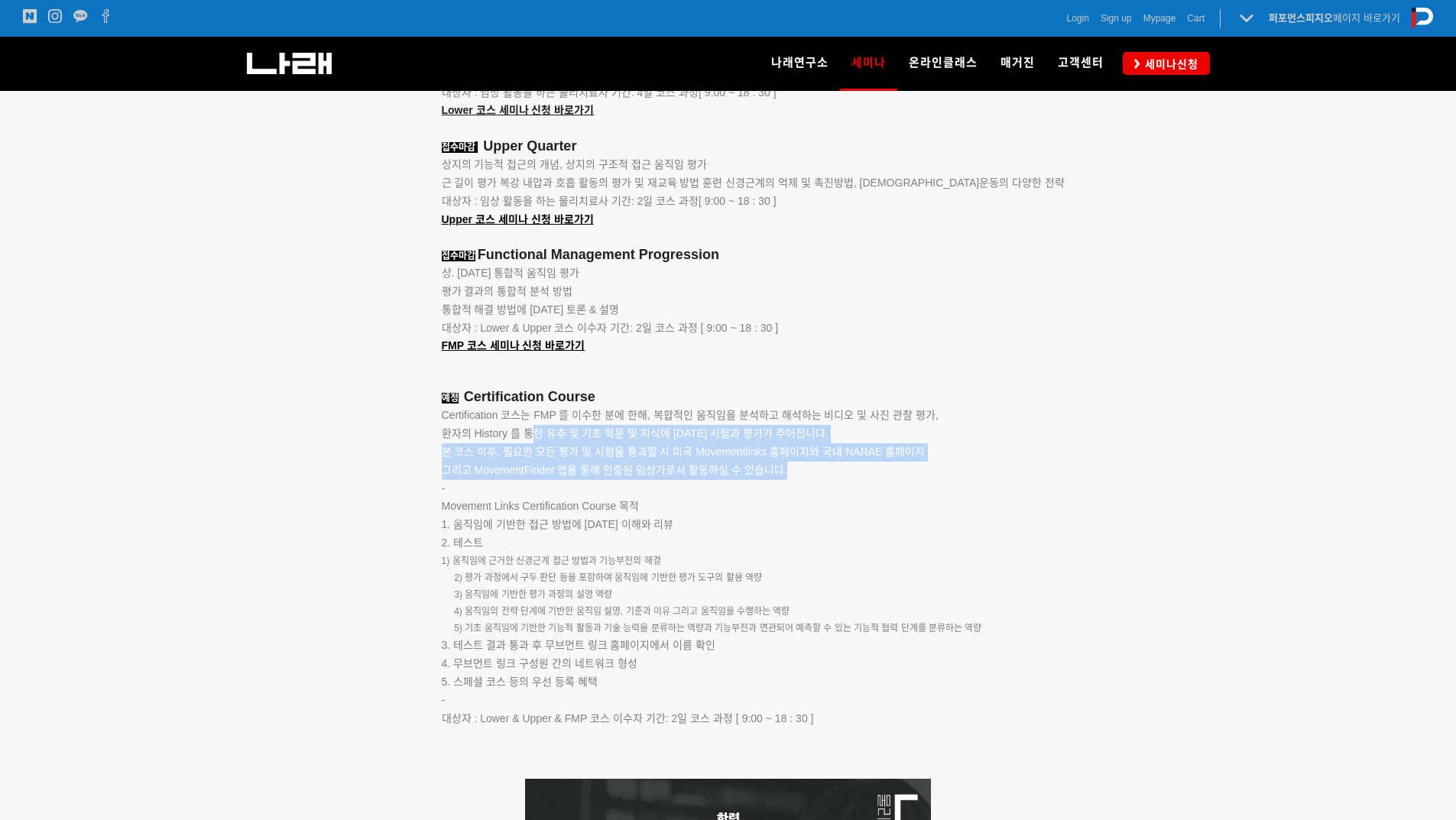
drag, startPoint x: 530, startPoint y: 431, endPoint x: 817, endPoint y: 480, distance: 291.2
click at [804, 466] on p "Certification 코스는 FMP 를 이수한 분에 한해, 복합적인 움직임을 분석하고 해석하는 비디오 및 사진 관찰 평가, 환자의 Hist…" at bounding box center [805, 442] width 726 height 73
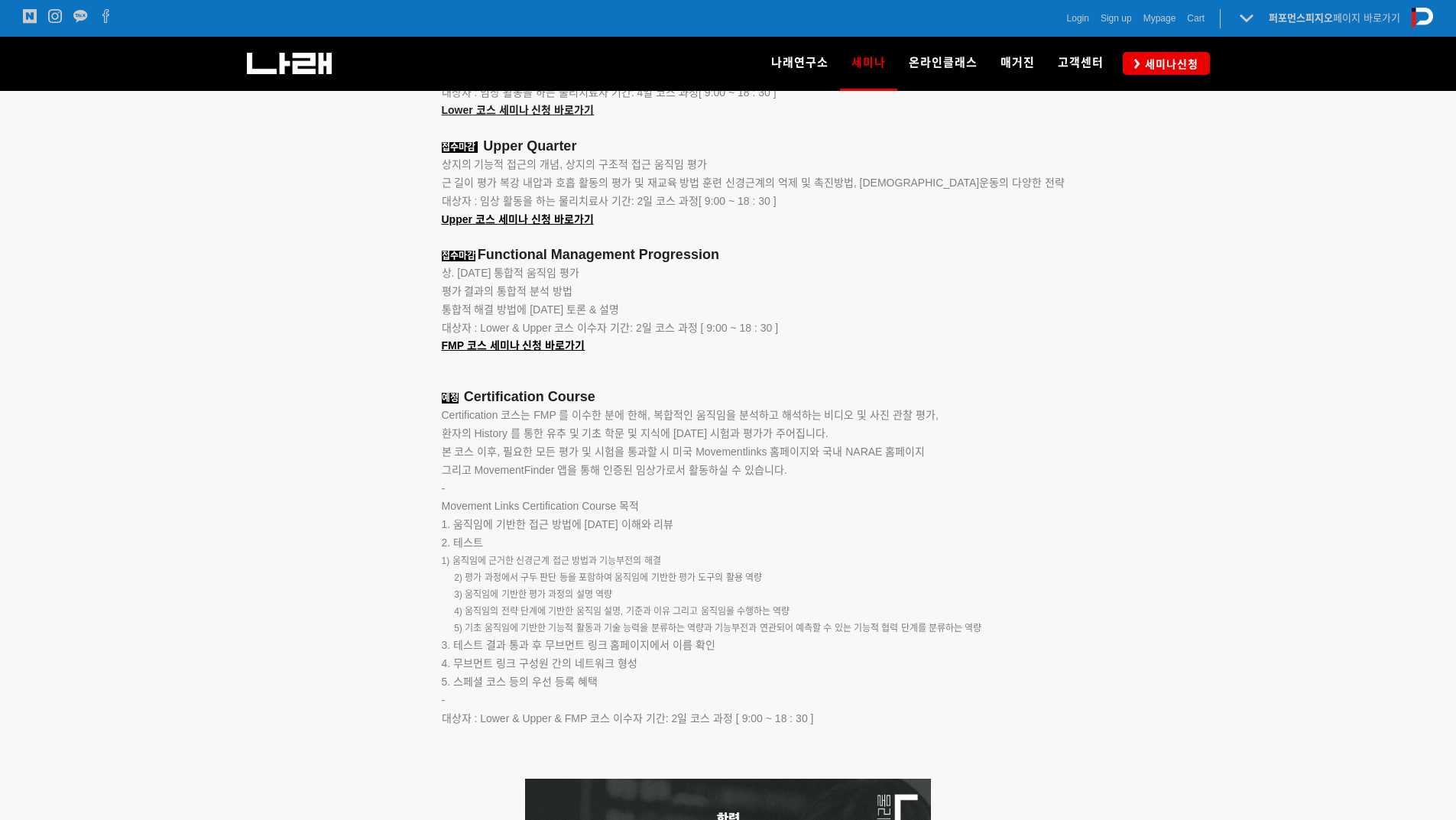
click at [846, 524] on p "1. 움직임에 기반한 접근 방법에 [DATE] 이해와 리뷰" at bounding box center [805, 524] width 726 height 18
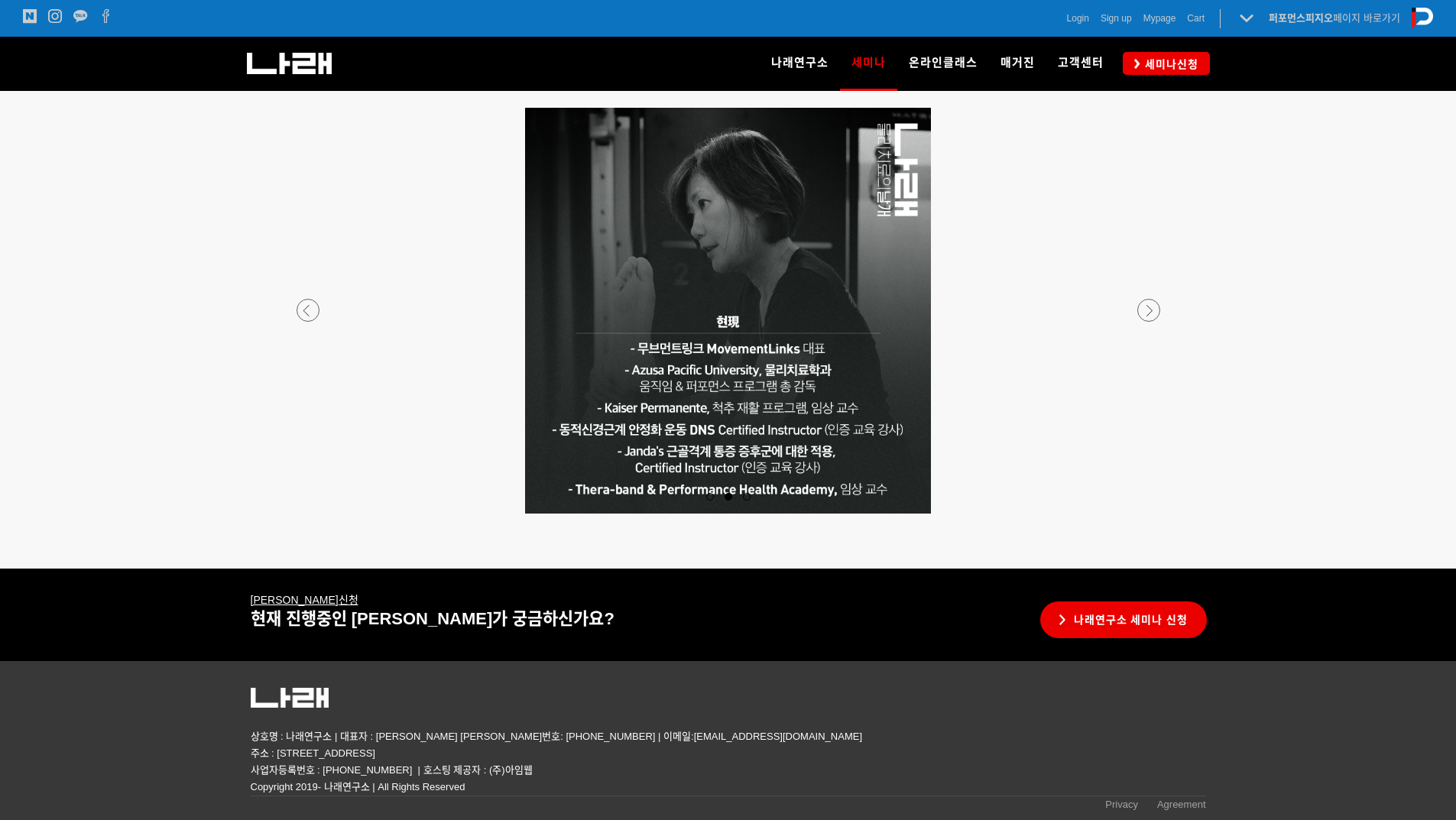
scroll to position [2735, 0]
